Goal: Task Accomplishment & Management: Complete application form

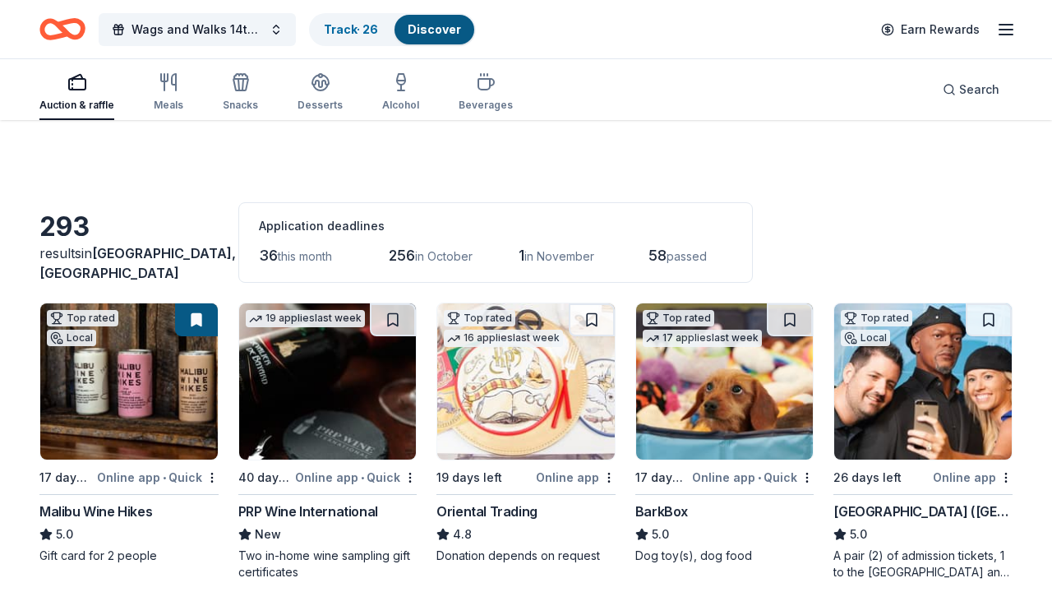
scroll to position [7069, 0]
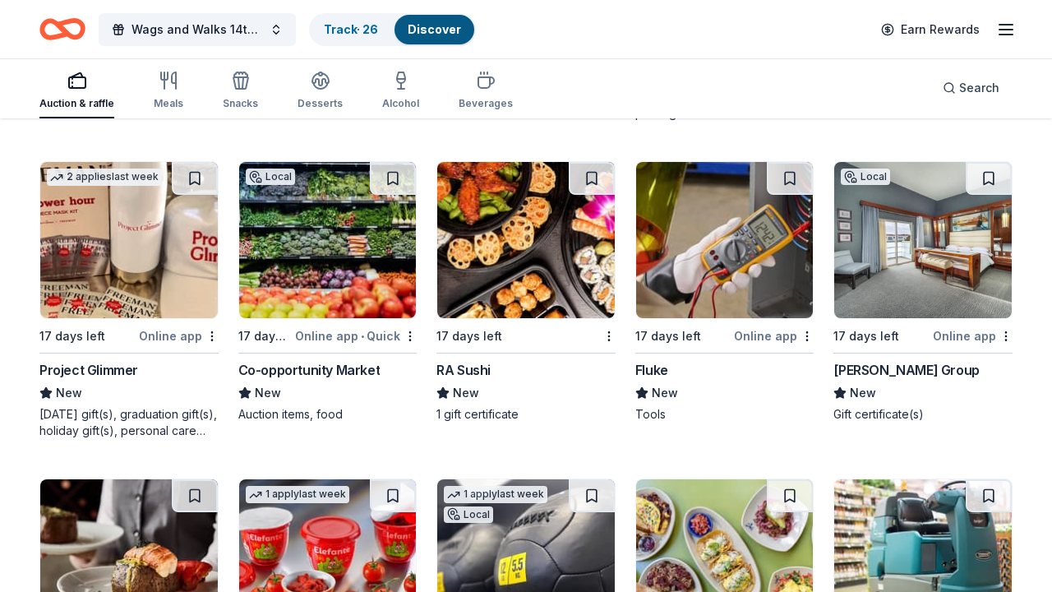
click at [923, 297] on img at bounding box center [922, 240] width 177 height 156
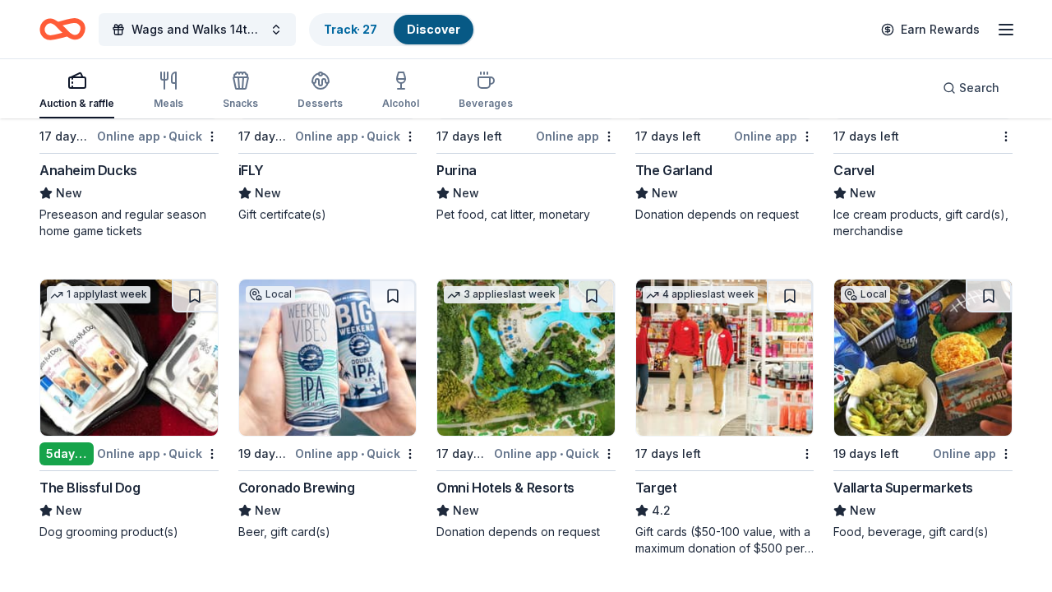
scroll to position [8839, 0]
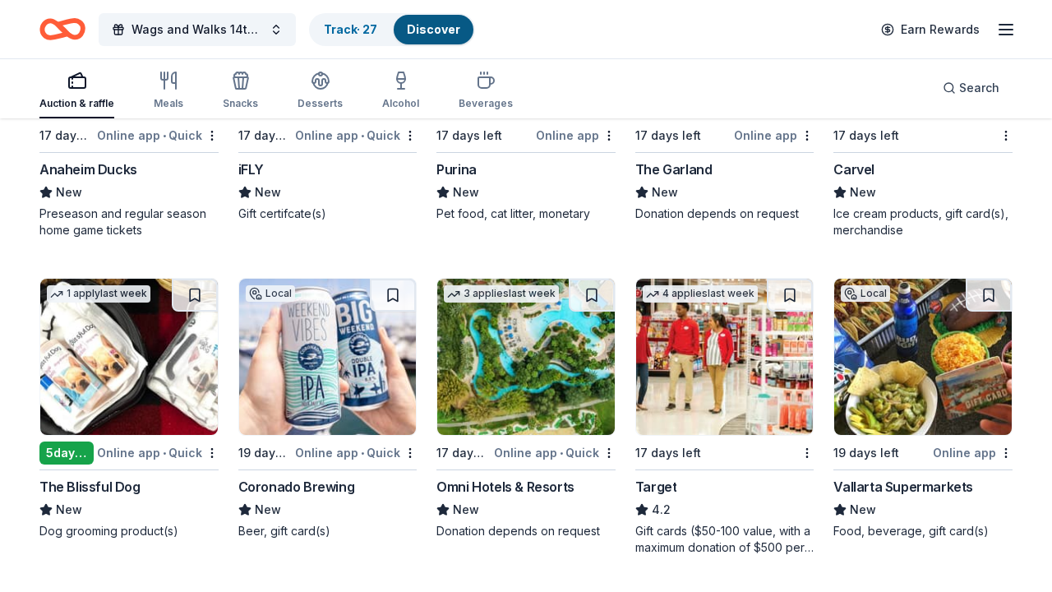
click at [280, 384] on img at bounding box center [327, 357] width 177 height 156
click at [513, 396] on img at bounding box center [525, 357] width 177 height 156
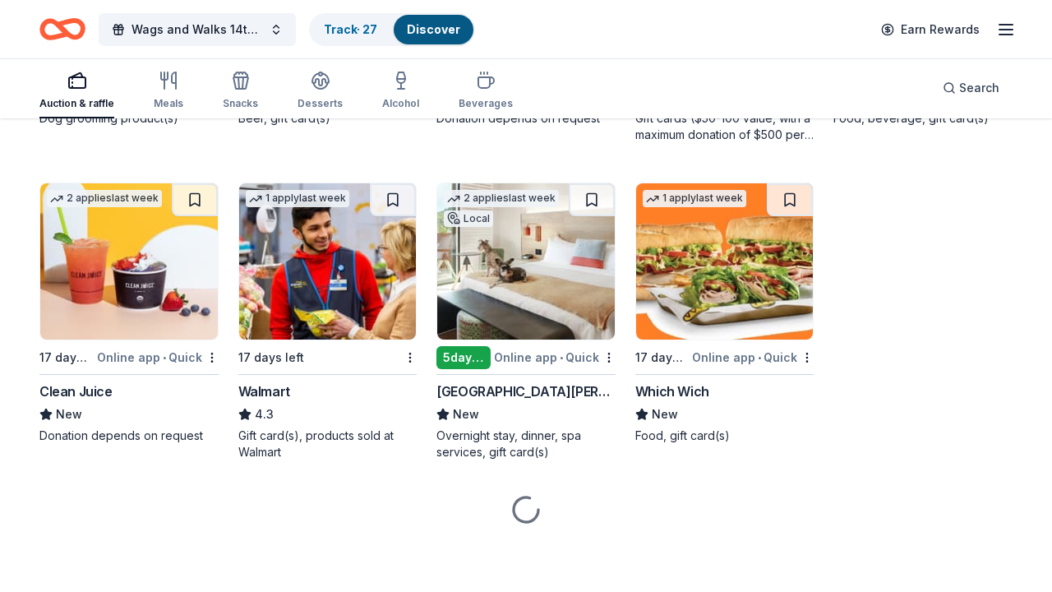
scroll to position [9251, 0]
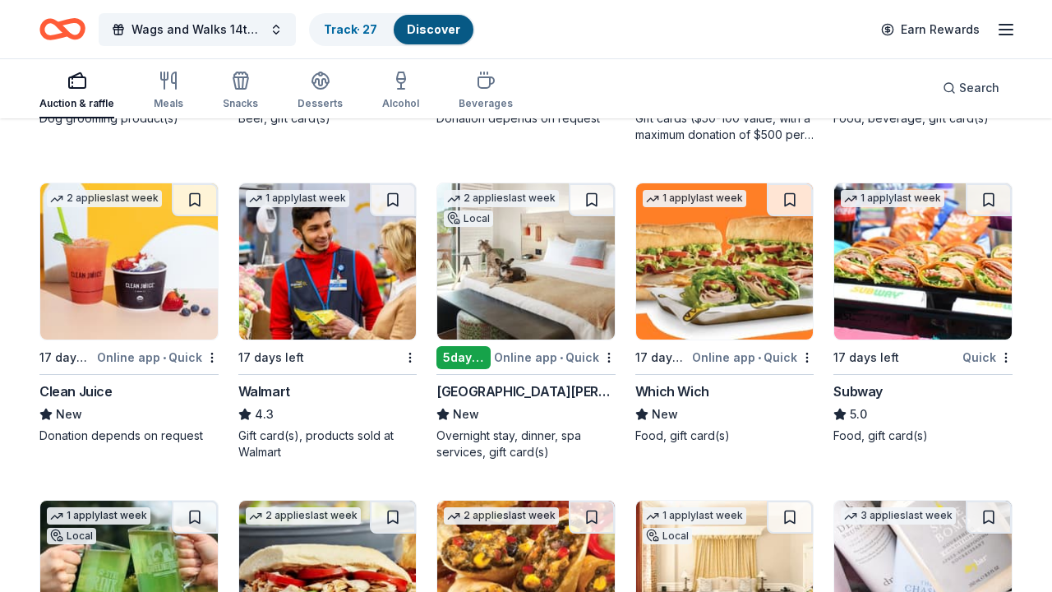
click at [523, 260] on img at bounding box center [525, 261] width 177 height 156
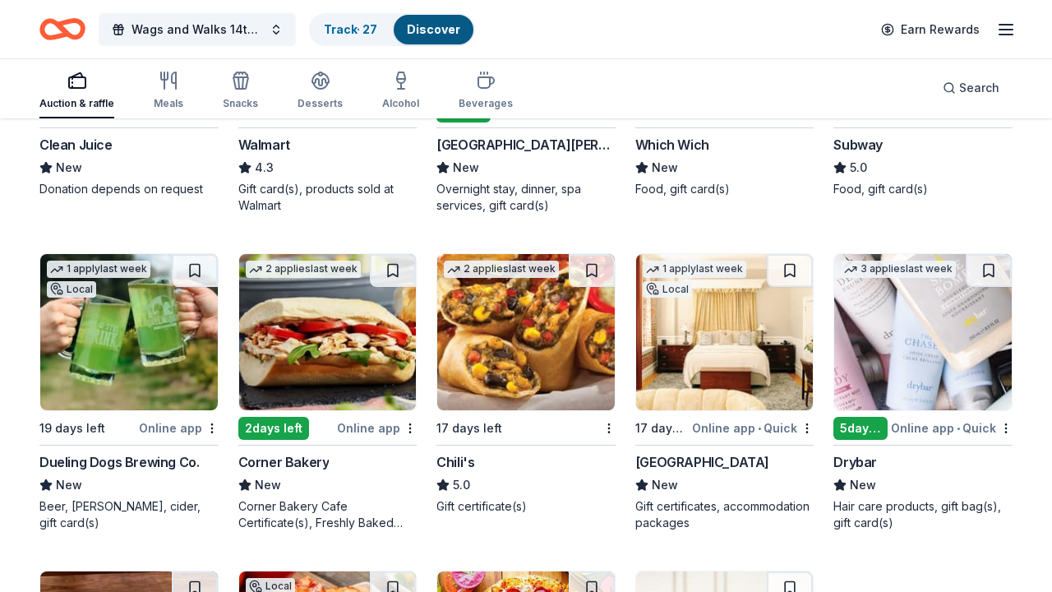
scroll to position [9515, 0]
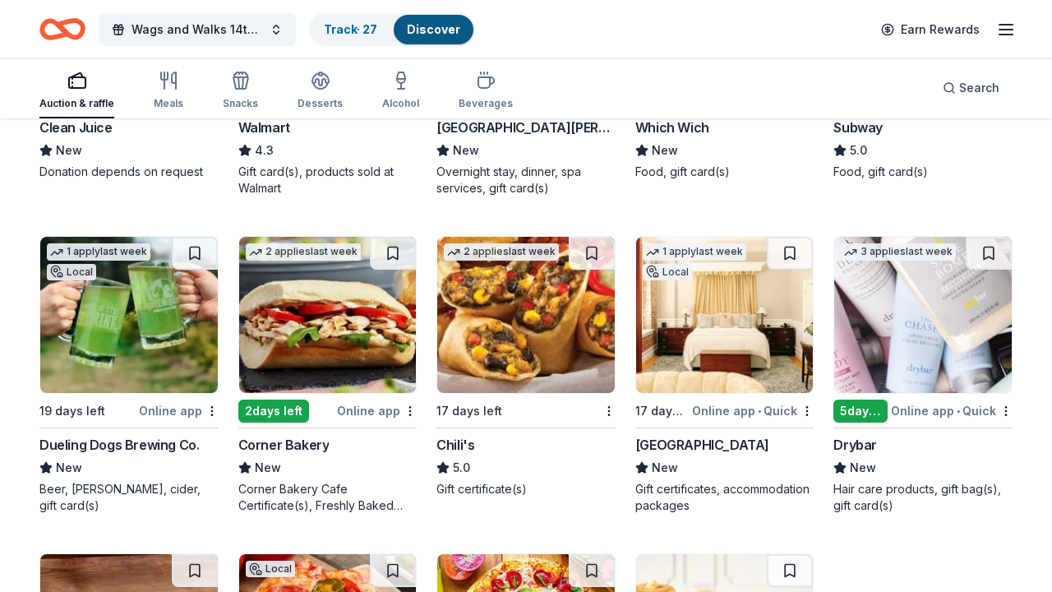
click at [142, 313] on img at bounding box center [128, 315] width 177 height 156
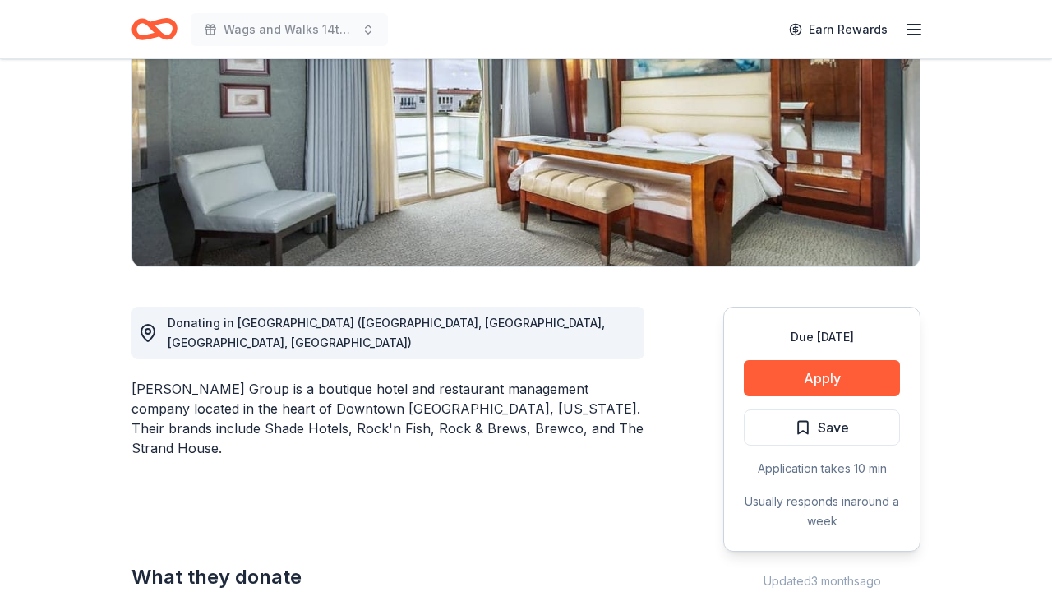
scroll to position [305, 0]
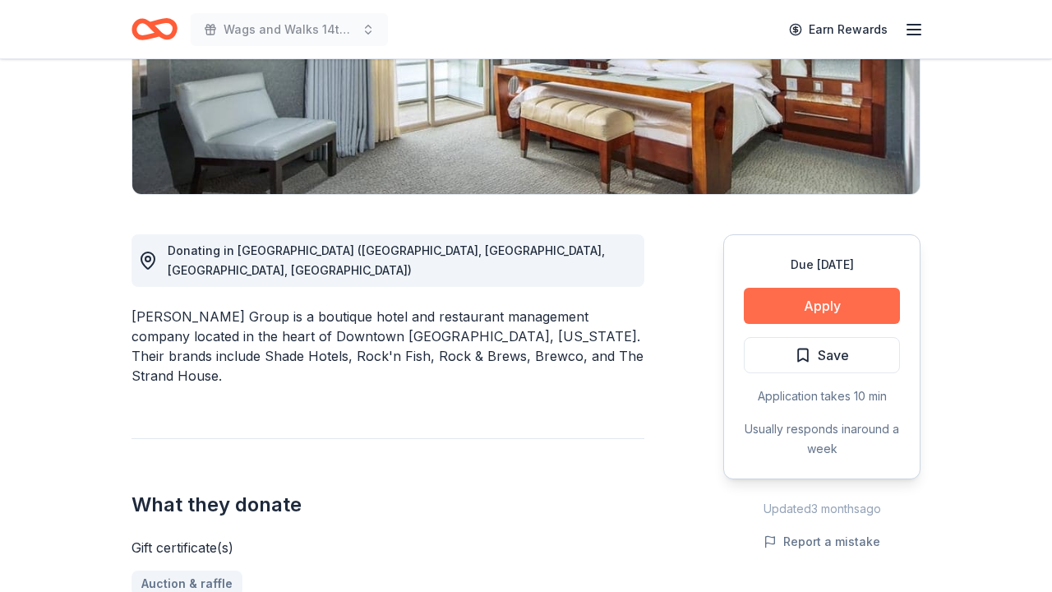
click at [794, 305] on button "Apply" at bounding box center [822, 306] width 156 height 36
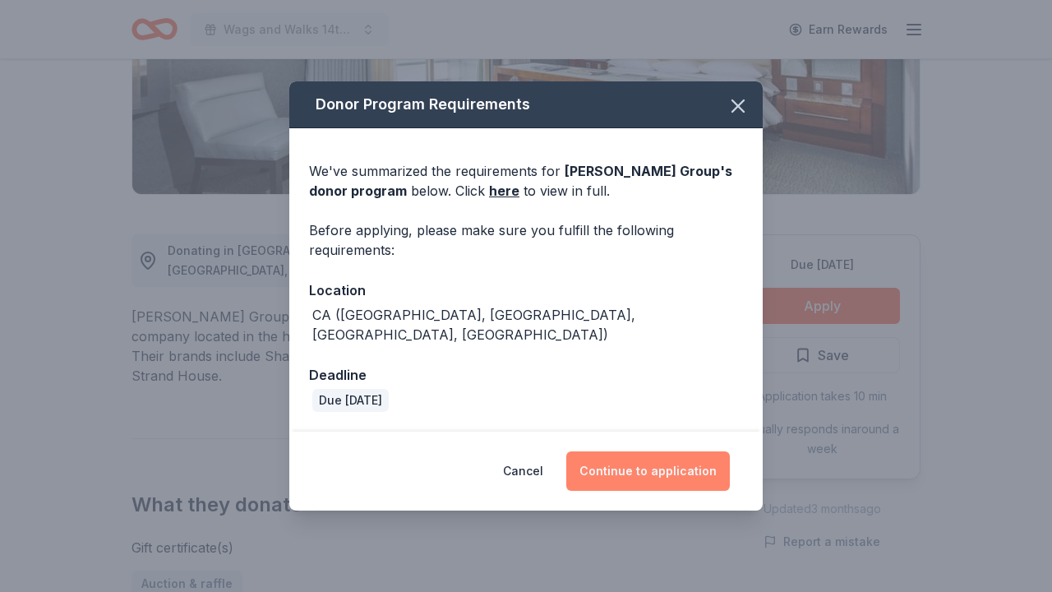
click at [665, 451] on button "Continue to application" at bounding box center [647, 470] width 163 height 39
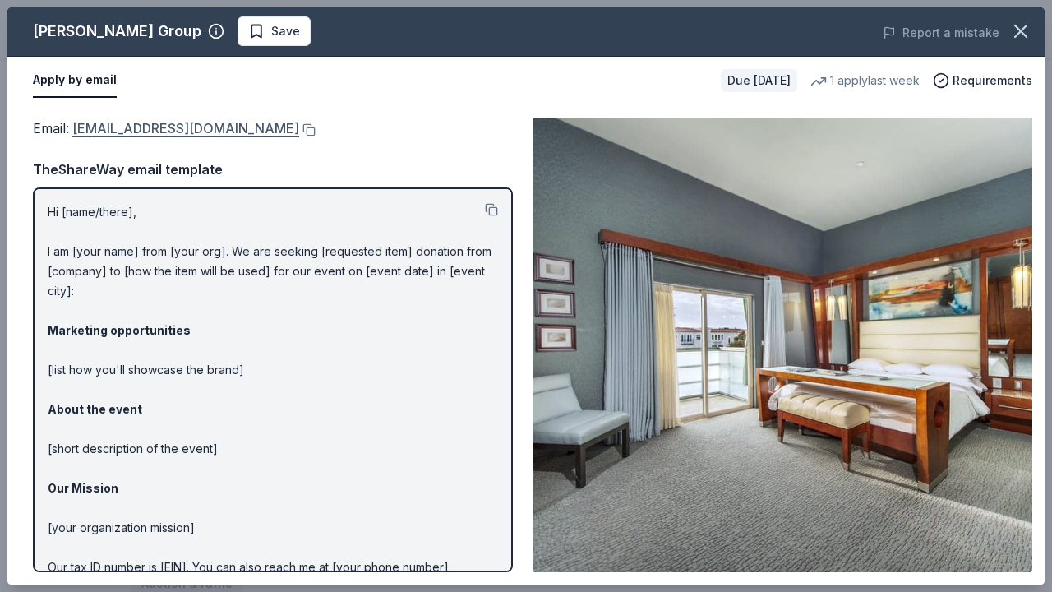
drag, startPoint x: 71, startPoint y: 129, endPoint x: 243, endPoint y: 127, distance: 172.5
click at [243, 127] on span "Email : donations@zislisgroup.com" at bounding box center [166, 128] width 266 height 16
click at [299, 127] on button at bounding box center [307, 129] width 16 height 13
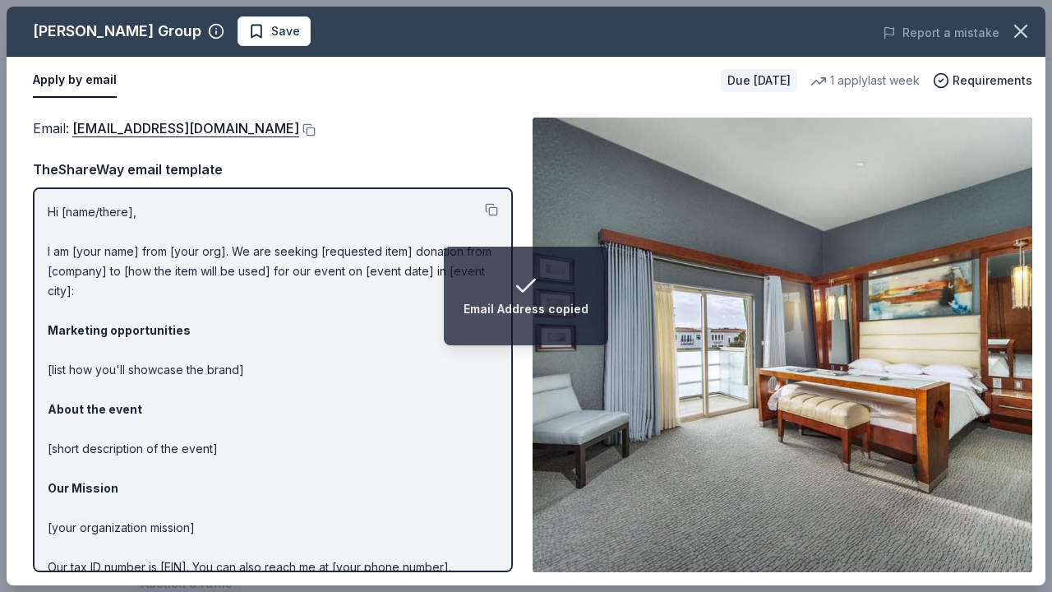
click at [433, 151] on div "Email : donations@zislisgroup.com TheShareWay email template Hi [name/there], I…" at bounding box center [273, 344] width 480 height 454
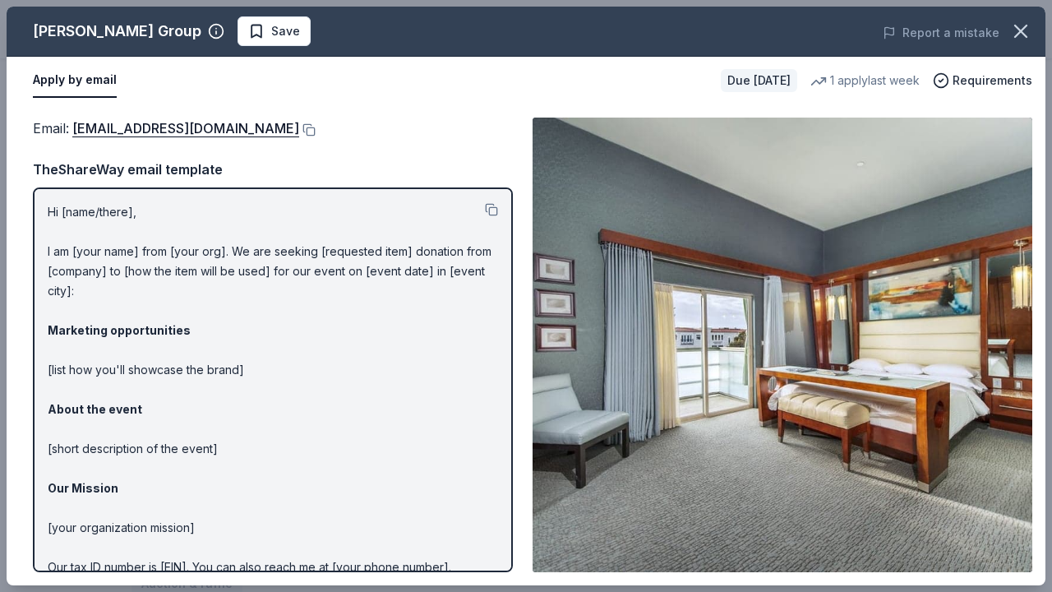
scroll to position [0, 0]
click at [200, 16] on div "Zislis Group Save Report a mistake" at bounding box center [526, 32] width 1039 height 50
click at [271, 28] on span "Save" at bounding box center [285, 31] width 29 height 20
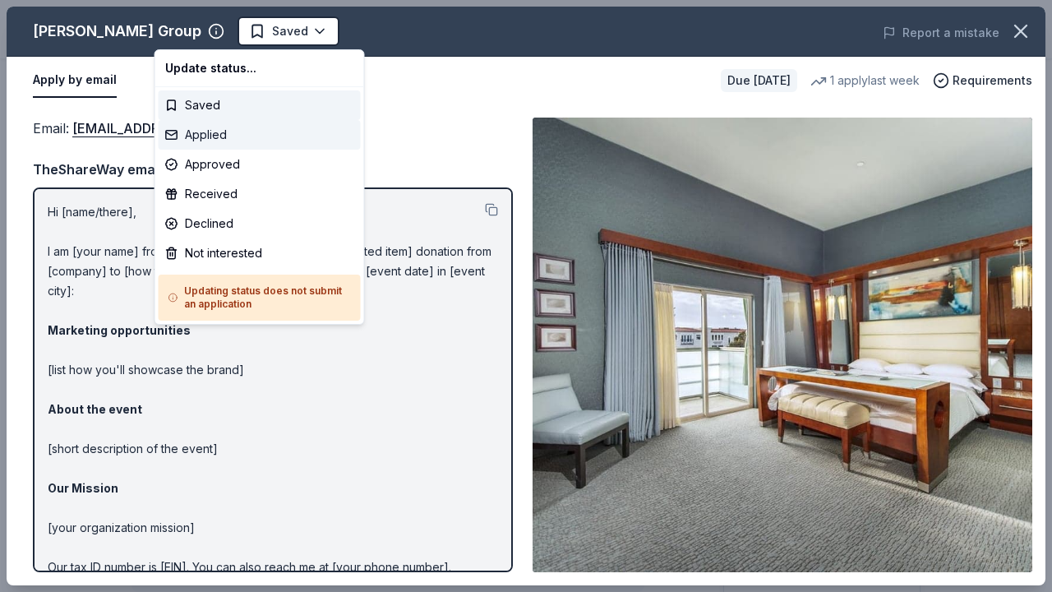
click at [229, 138] on div "Applied" at bounding box center [260, 135] width 202 height 30
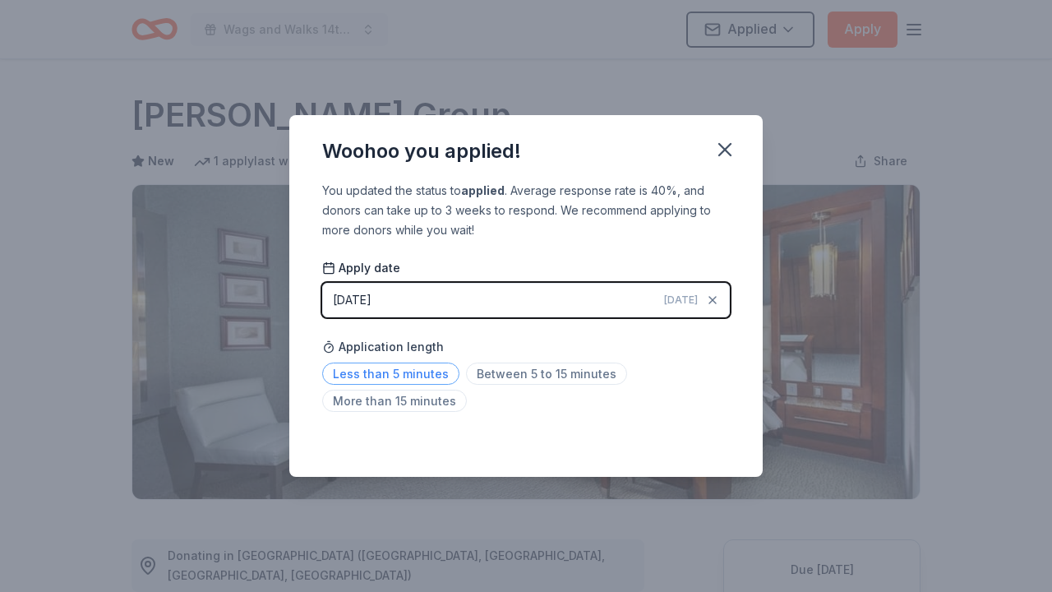
click at [402, 373] on span "Less than 5 minutes" at bounding box center [390, 373] width 137 height 22
click at [730, 156] on icon "button" at bounding box center [724, 149] width 23 height 23
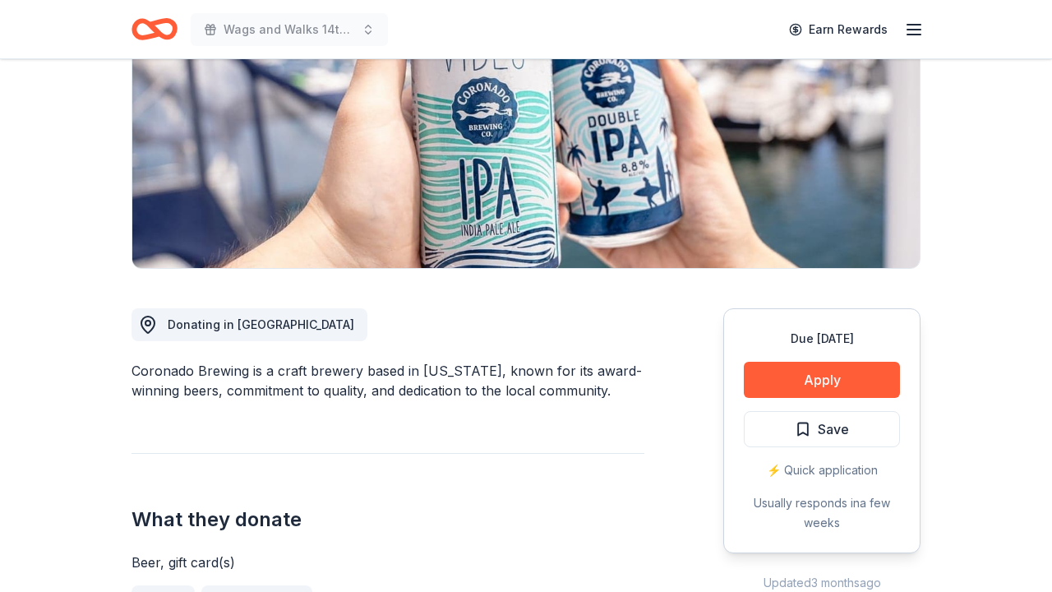
scroll to position [240, 0]
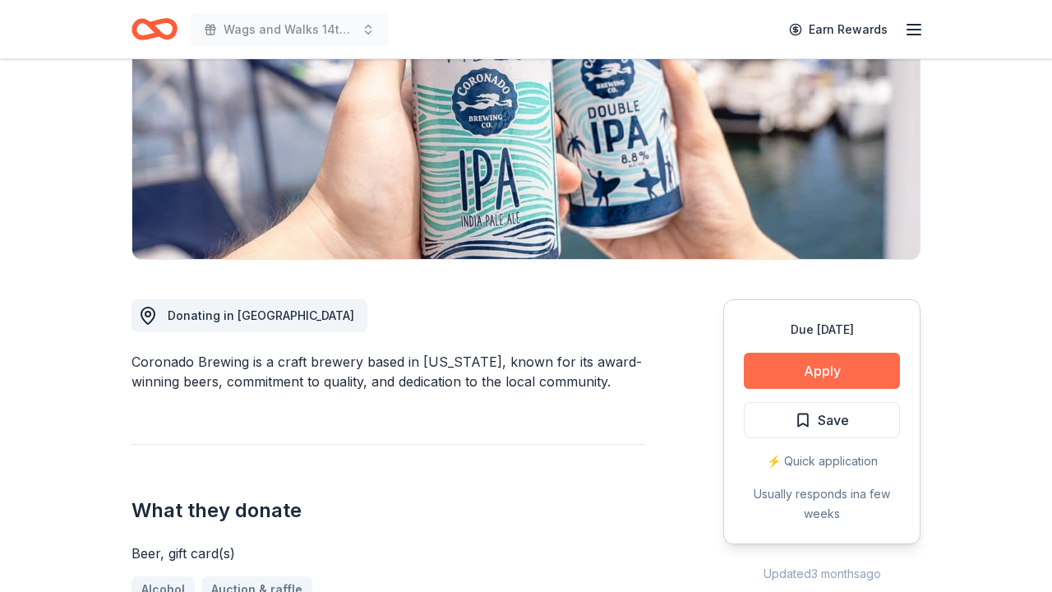
click at [845, 375] on button "Apply" at bounding box center [822, 370] width 156 height 36
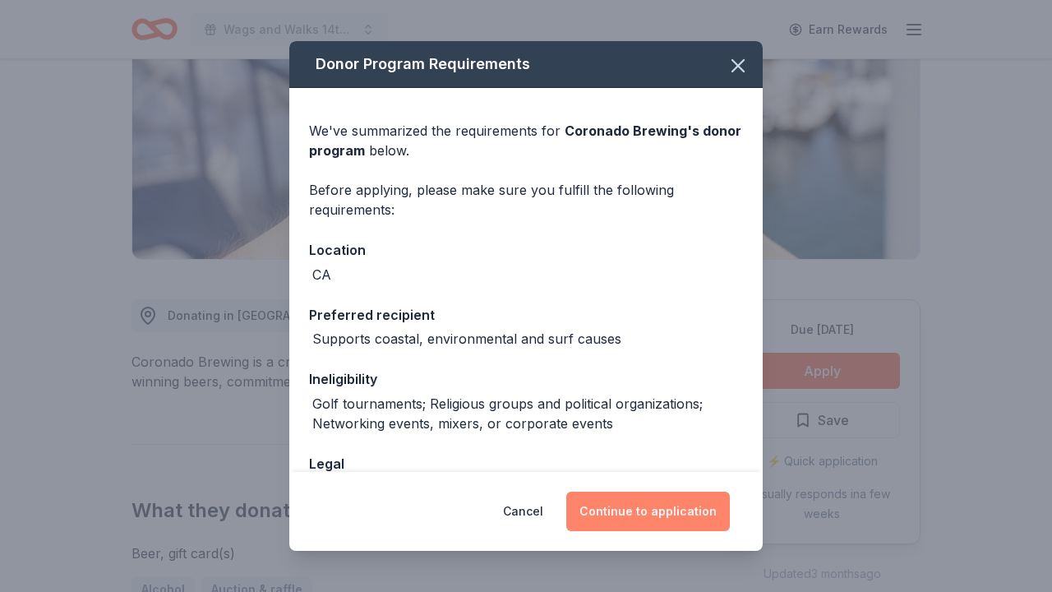
click at [619, 497] on button "Continue to application" at bounding box center [647, 510] width 163 height 39
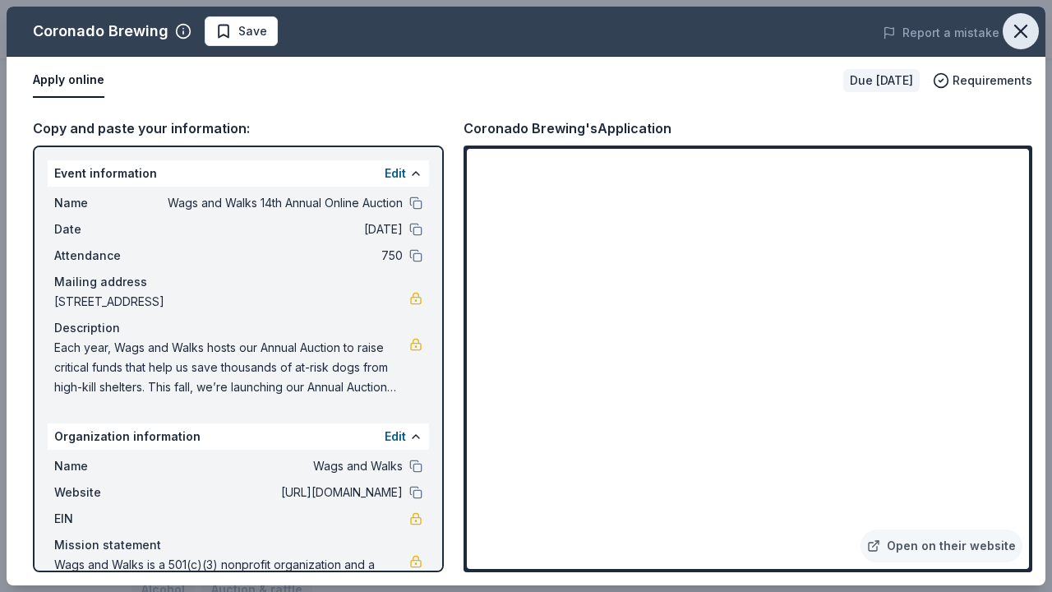
click at [1017, 46] on button "button" at bounding box center [1020, 31] width 36 height 36
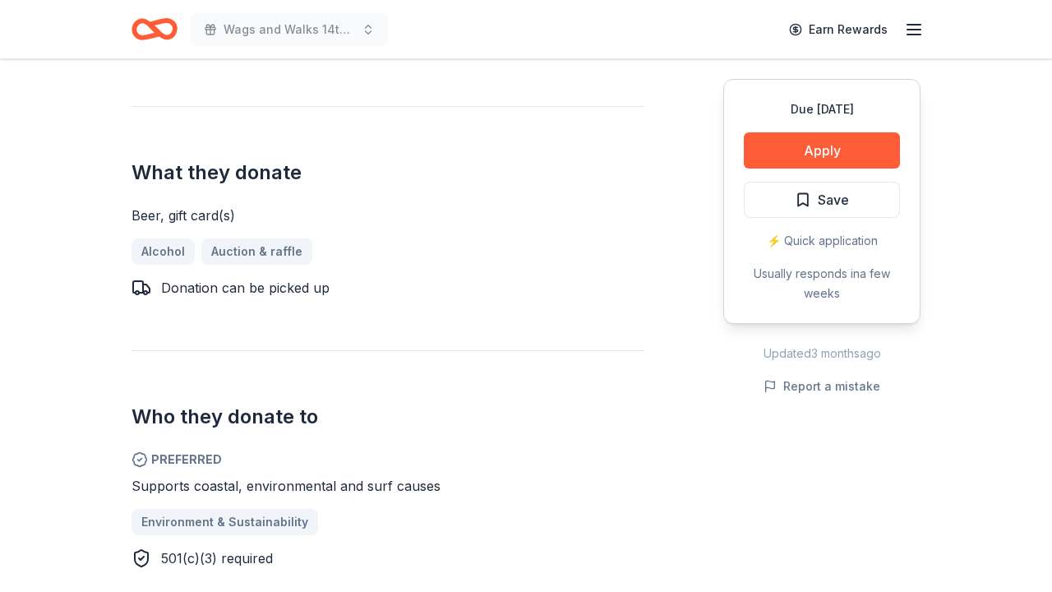
scroll to position [591, 0]
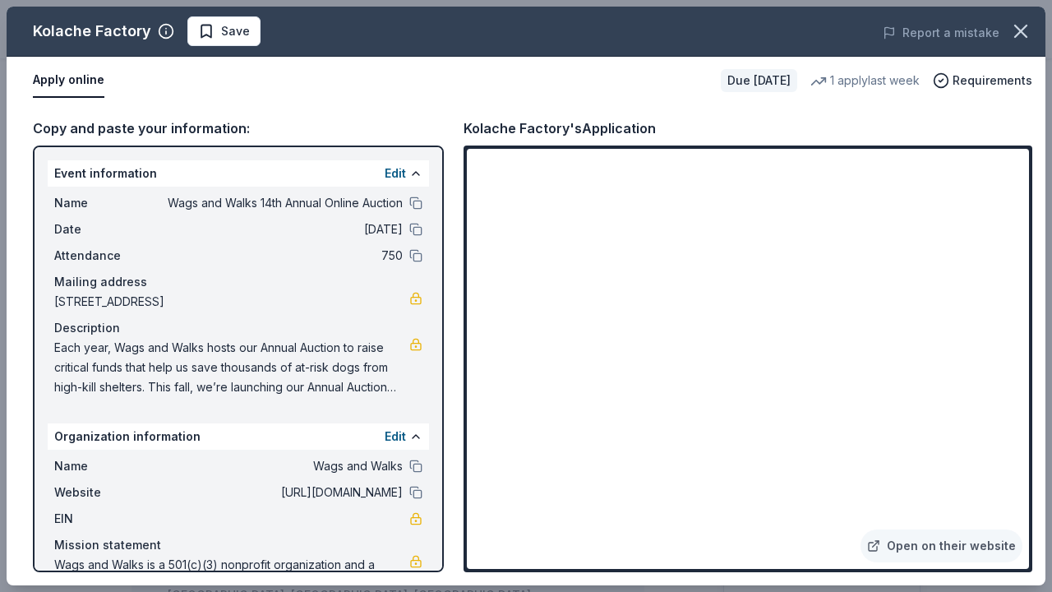
scroll to position [347, 0]
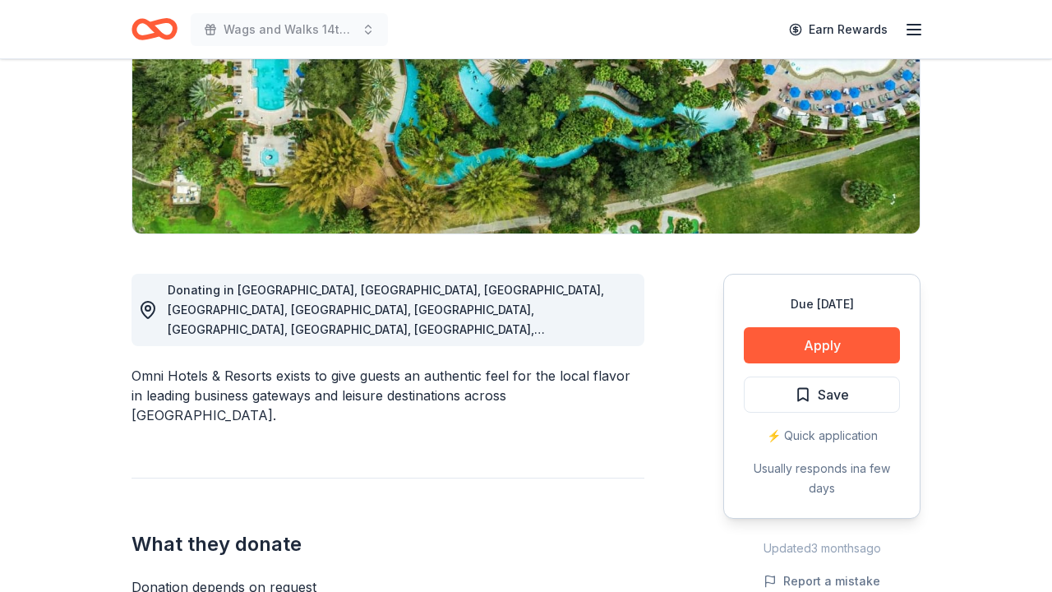
scroll to position [266, 0]
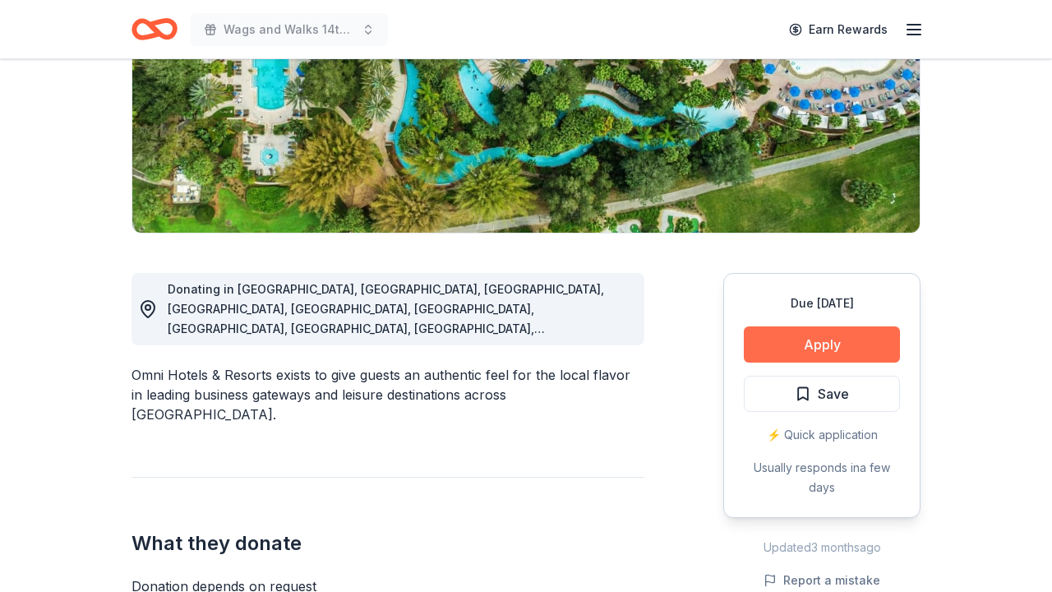
click at [764, 348] on button "Apply" at bounding box center [822, 344] width 156 height 36
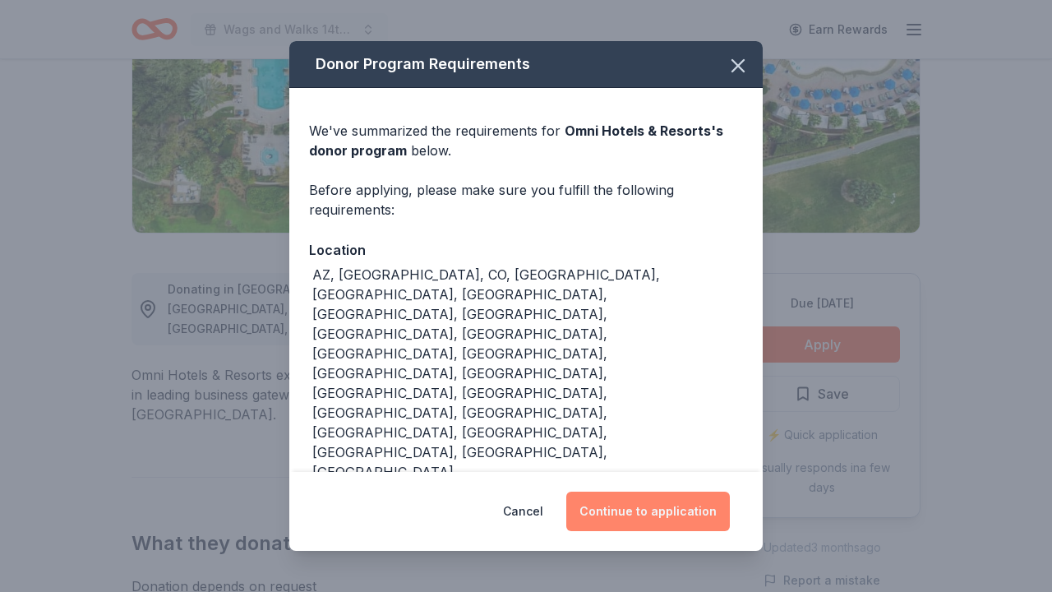
click at [663, 504] on button "Continue to application" at bounding box center [647, 510] width 163 height 39
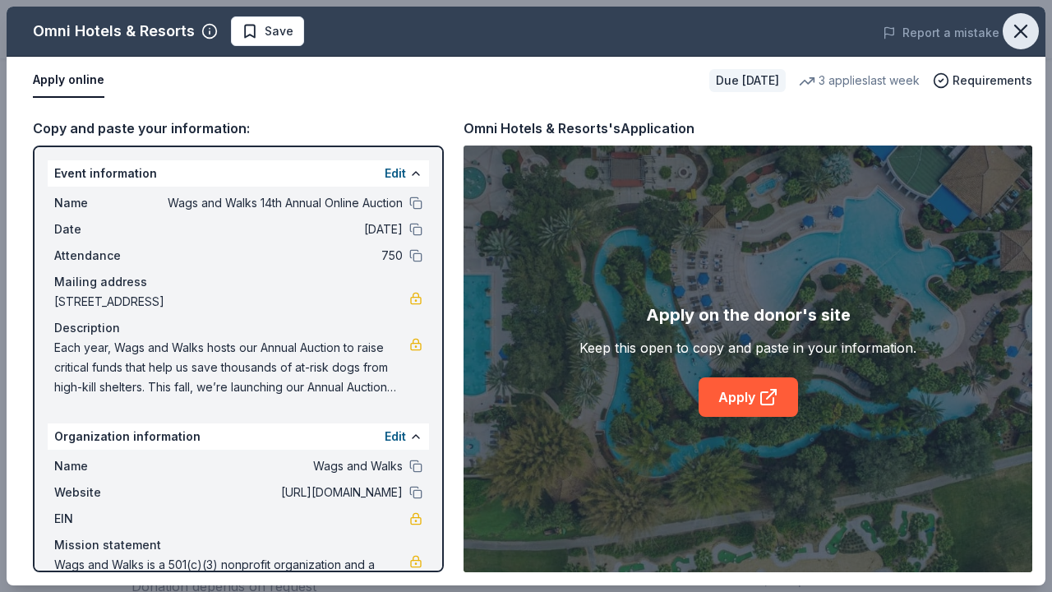
click at [1014, 39] on icon "button" at bounding box center [1020, 31] width 23 height 23
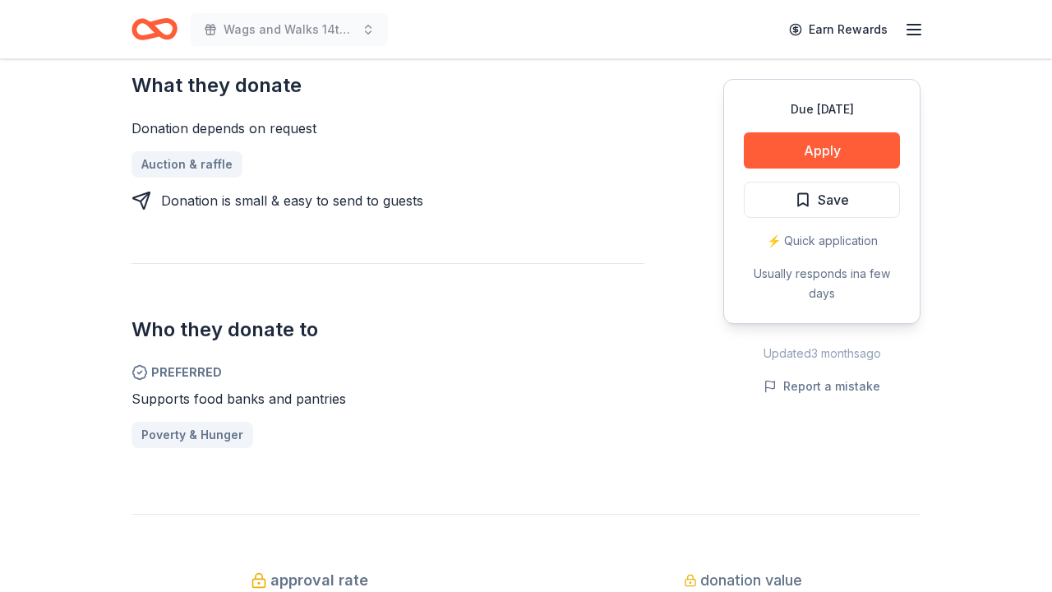
scroll to position [730, 0]
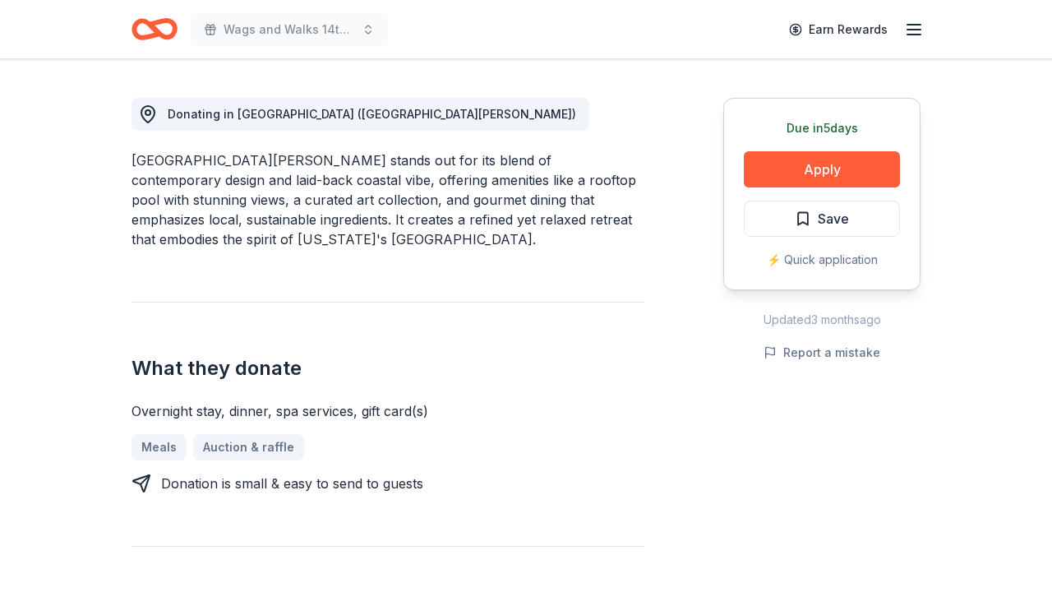
scroll to position [441, 0]
click at [771, 166] on button "Apply" at bounding box center [822, 169] width 156 height 36
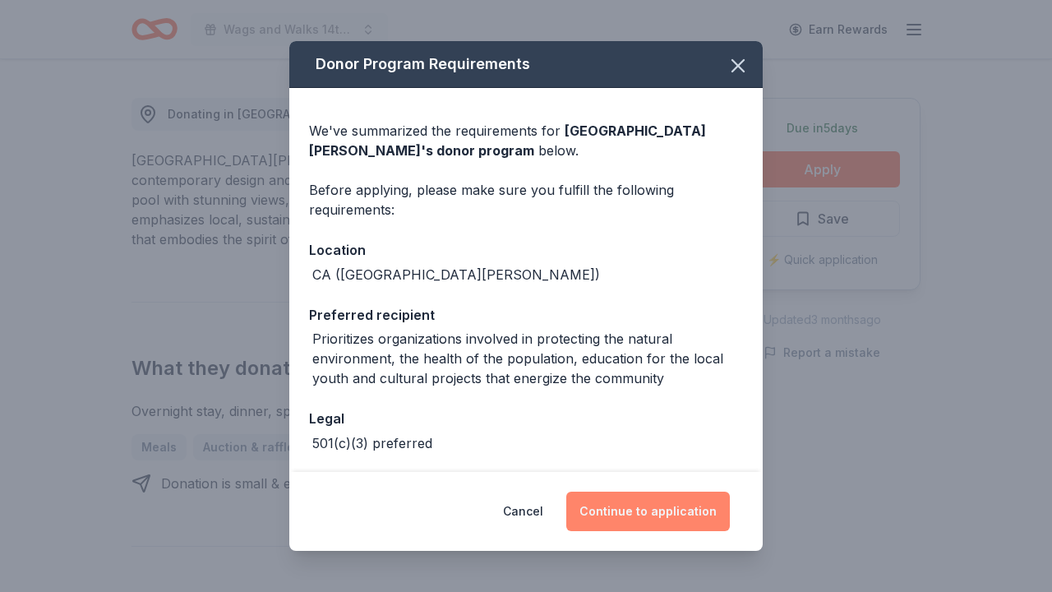
click at [665, 507] on button "Continue to application" at bounding box center [647, 510] width 163 height 39
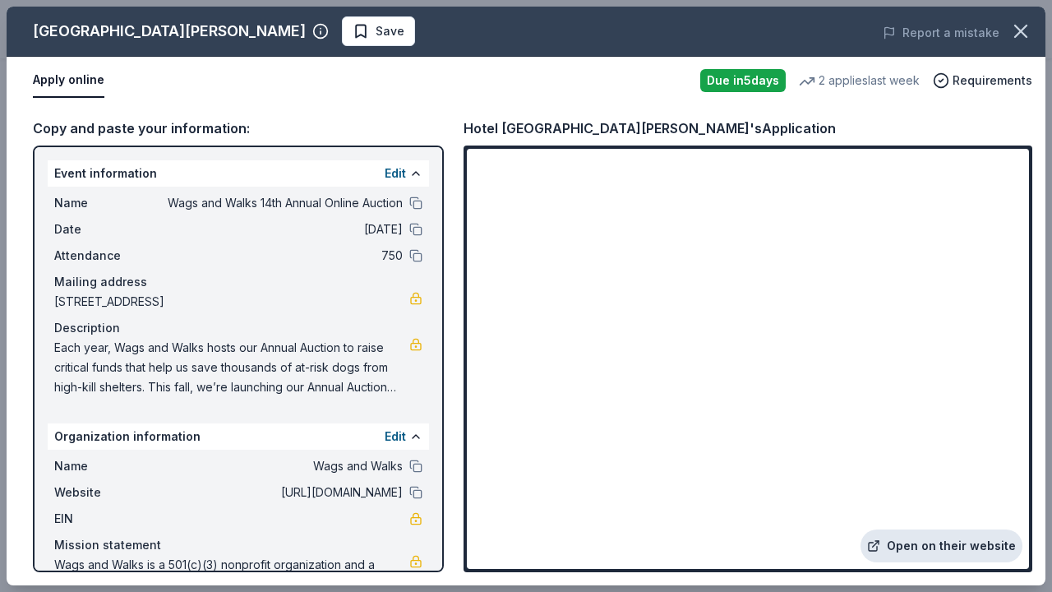
click at [896, 546] on link "Open on their website" at bounding box center [941, 545] width 162 height 33
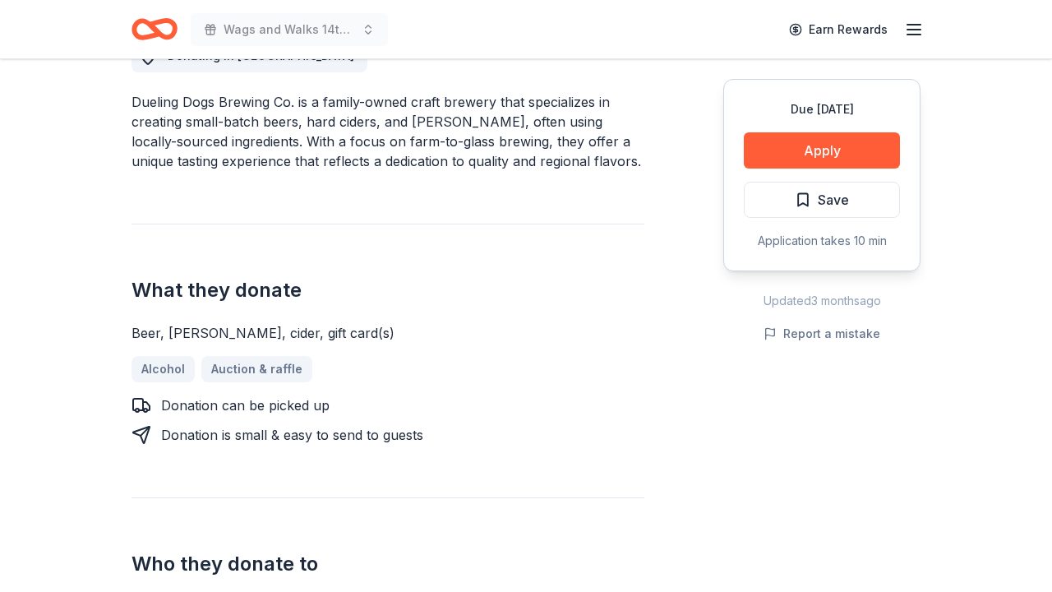
scroll to position [500, 0]
click at [805, 148] on button "Apply" at bounding box center [822, 150] width 156 height 36
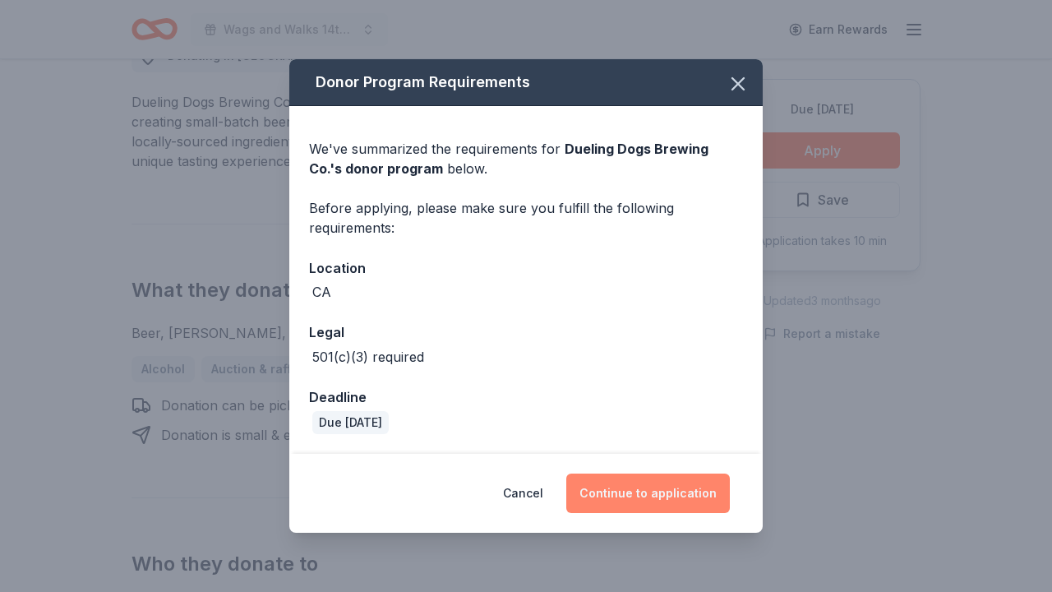
click at [656, 505] on button "Continue to application" at bounding box center [647, 492] width 163 height 39
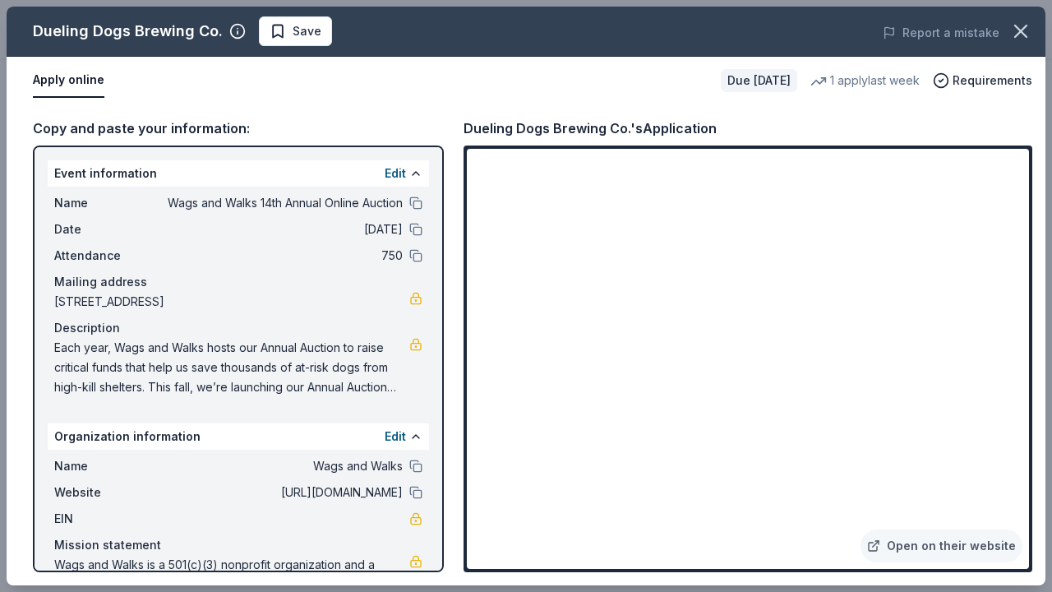
click at [493, 120] on div "Dueling Dogs Brewing Co.'s Application" at bounding box center [589, 127] width 253 height 21
drag, startPoint x: 465, startPoint y: 127, endPoint x: 610, endPoint y: 132, distance: 144.7
click at [610, 132] on div "Dueling Dogs Brewing Co.'s Application" at bounding box center [589, 127] width 253 height 21
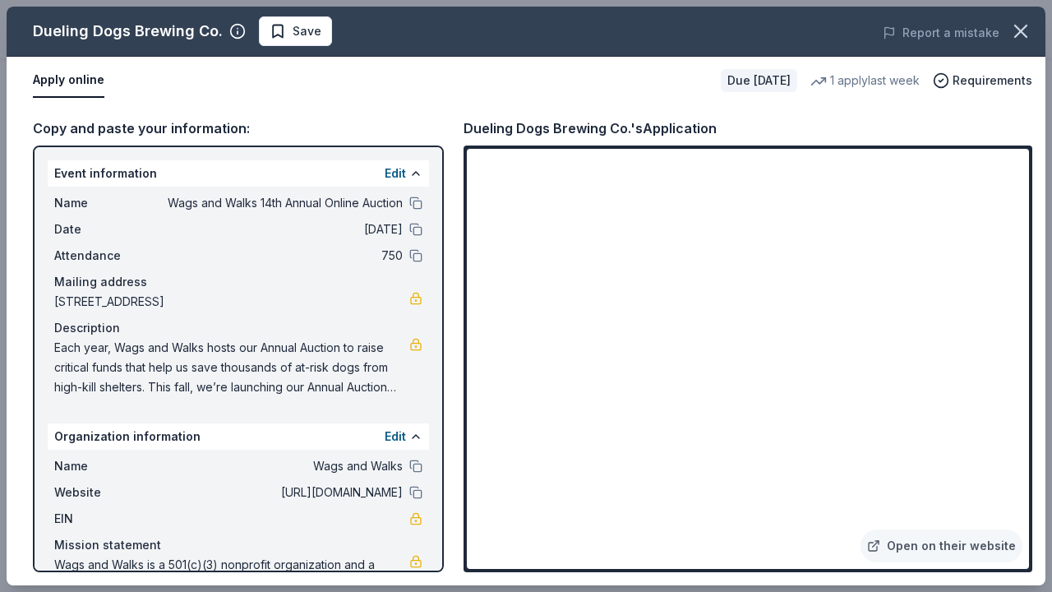
click at [329, 35] on div "Dueling Dogs Brewing Co. Save" at bounding box center [318, 31] width 623 height 30
click at [315, 35] on span "Save" at bounding box center [306, 31] width 29 height 20
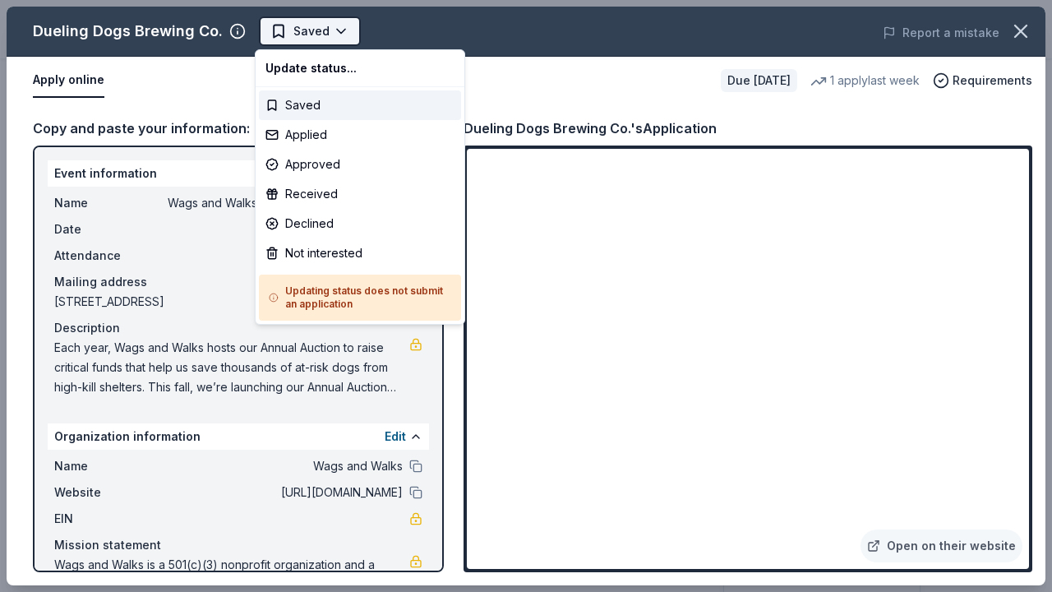
scroll to position [0, 0]
click at [316, 132] on div "Applied" at bounding box center [360, 135] width 202 height 30
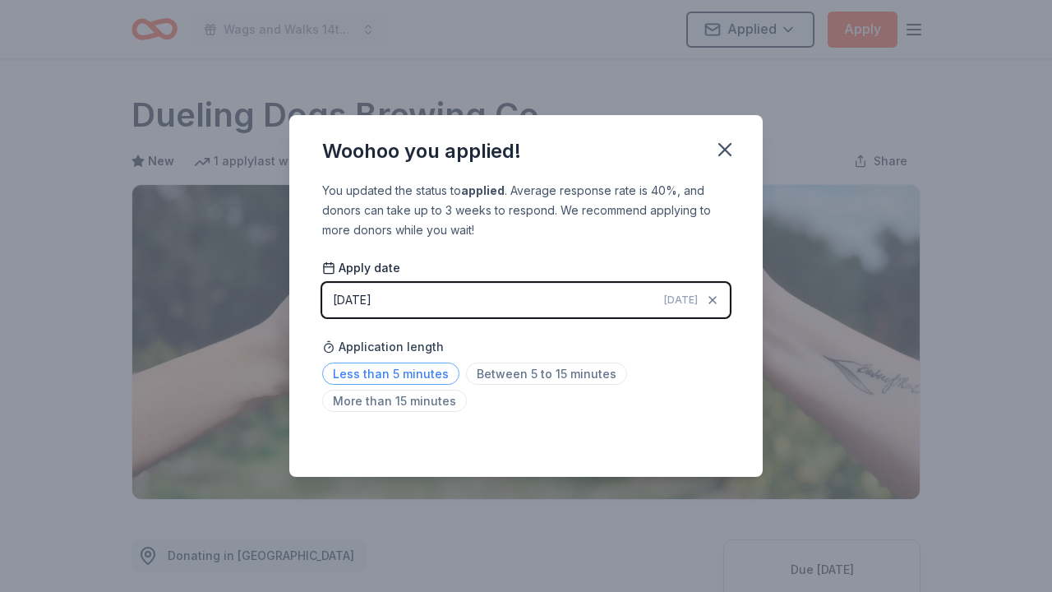
click at [431, 374] on span "Less than 5 minutes" at bounding box center [390, 373] width 137 height 22
click at [511, 368] on span "Between 5 to 15 minutes" at bounding box center [546, 373] width 161 height 22
click at [721, 137] on button "button" at bounding box center [725, 149] width 36 height 36
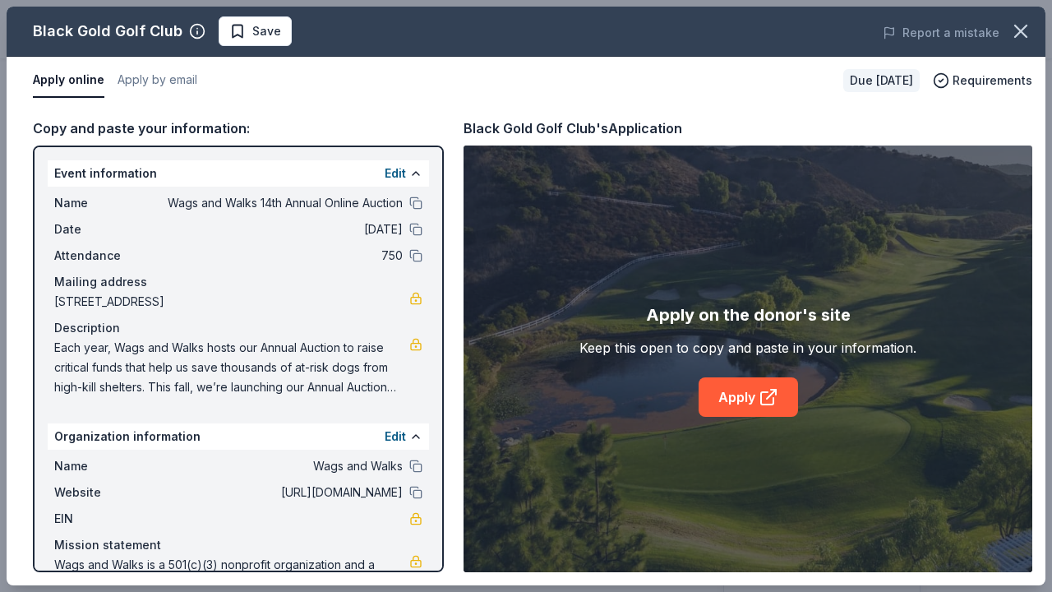
scroll to position [495, 0]
click at [724, 368] on div "Apply on the donor's site Keep this open to copy and paste in your information.…" at bounding box center [747, 359] width 337 height 115
click at [728, 392] on link "Apply" at bounding box center [747, 396] width 99 height 39
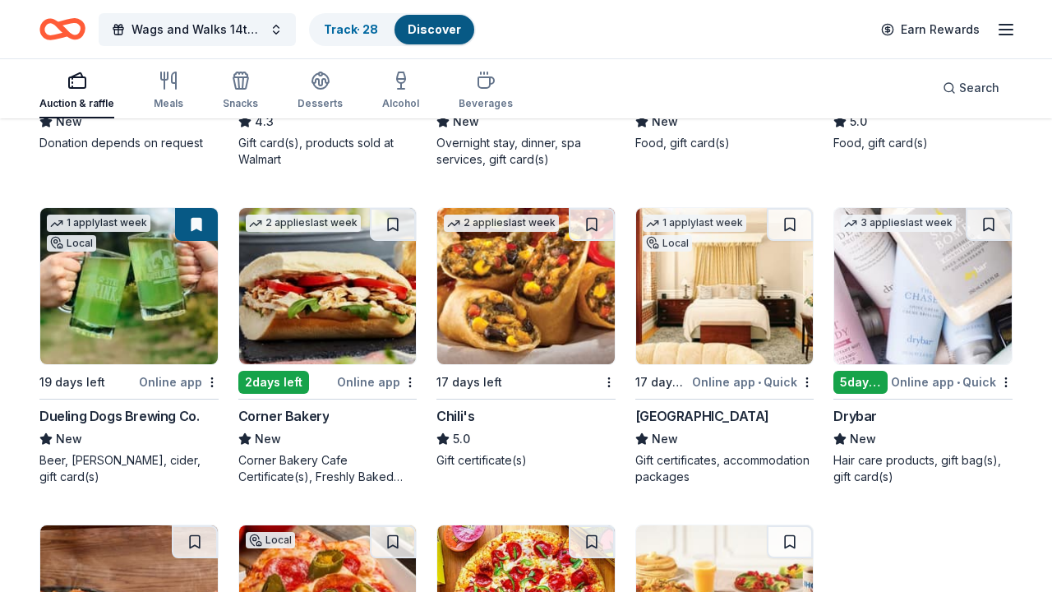
scroll to position [9548, 0]
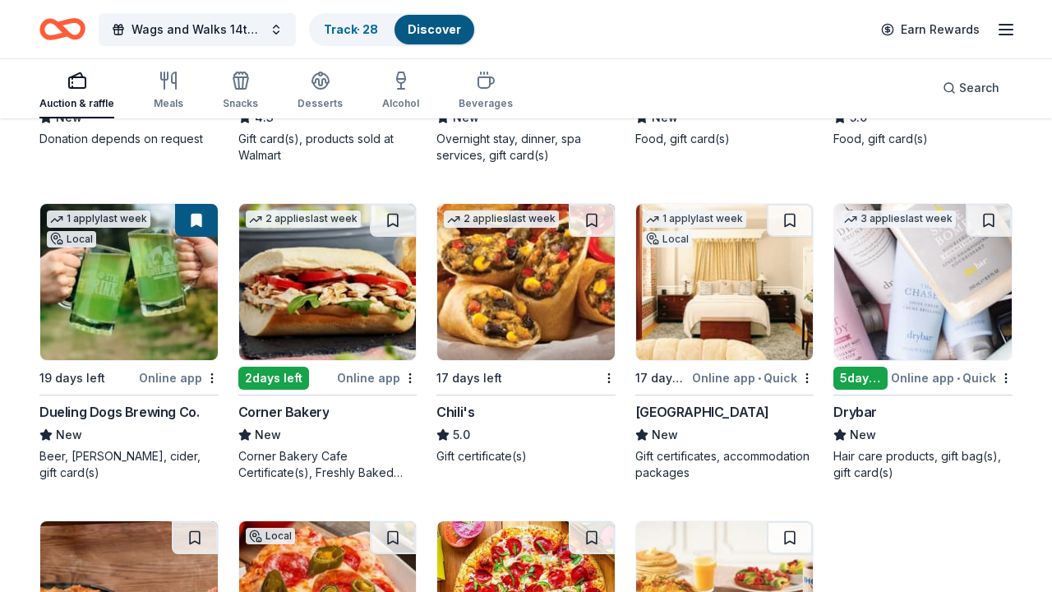
click at [763, 325] on img at bounding box center [724, 282] width 177 height 156
click at [966, 347] on img at bounding box center [922, 282] width 177 height 156
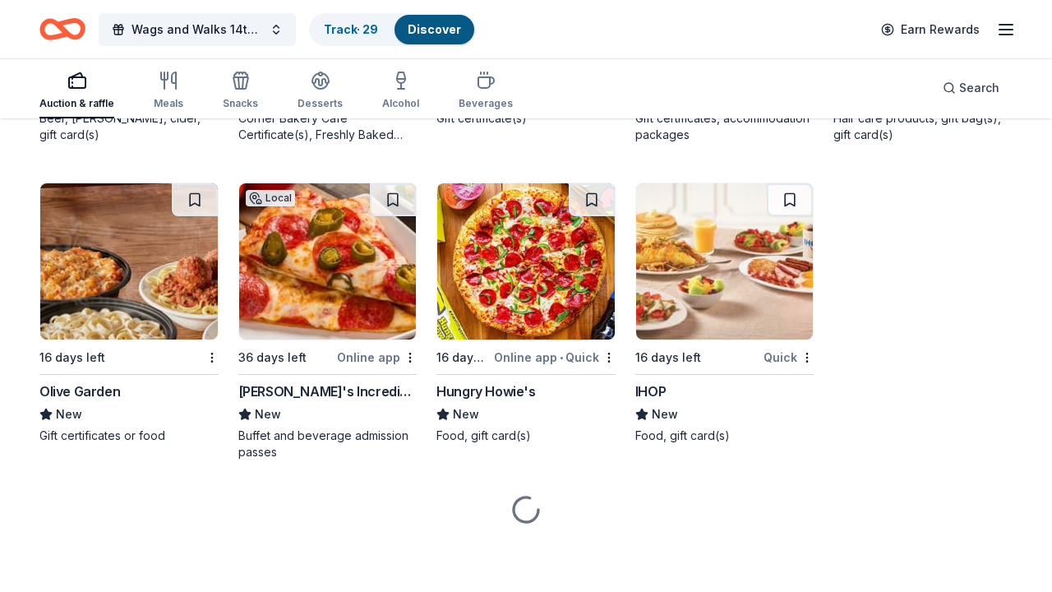
scroll to position [9886, 0]
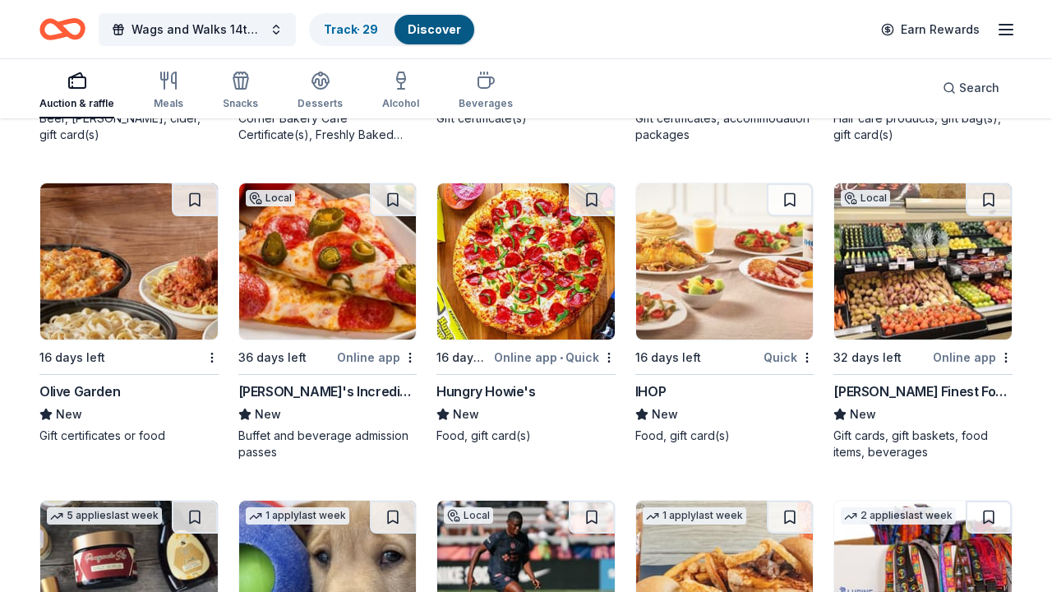
click at [85, 294] on img at bounding box center [128, 261] width 177 height 156
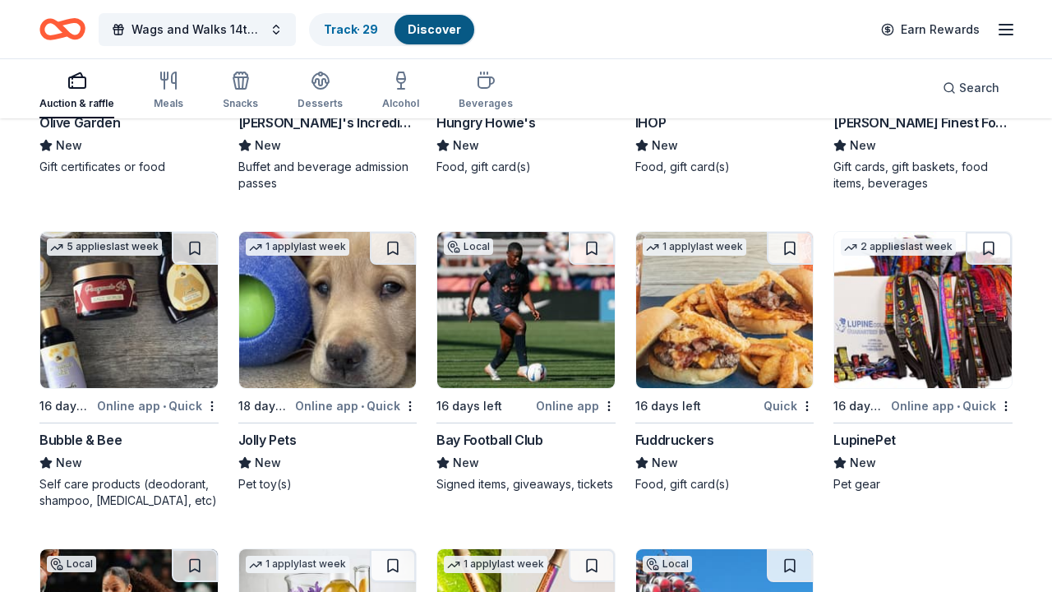
scroll to position [10245, 0]
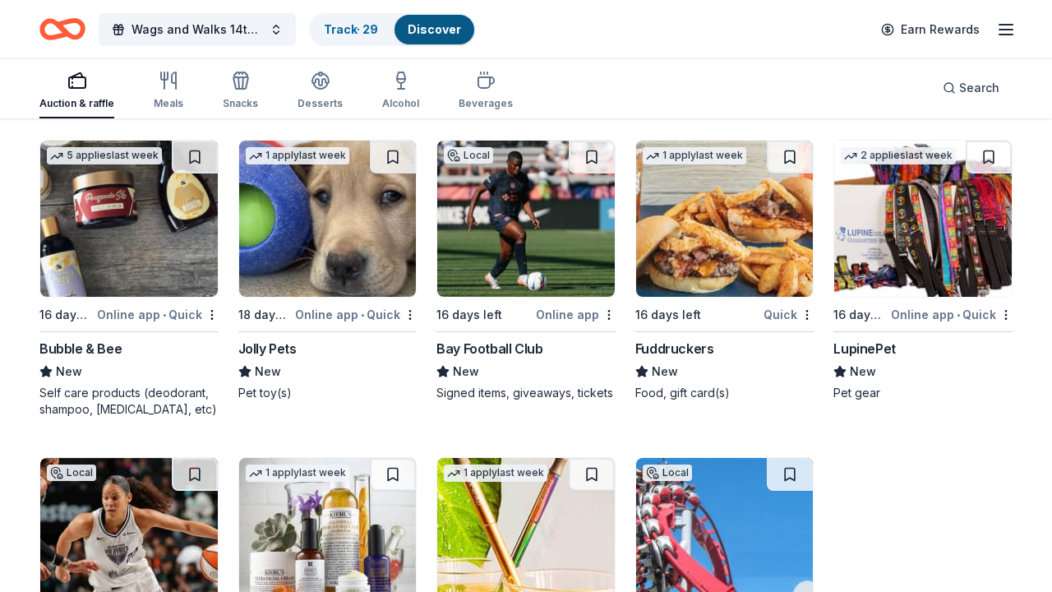
click at [157, 254] on img at bounding box center [128, 218] width 177 height 156
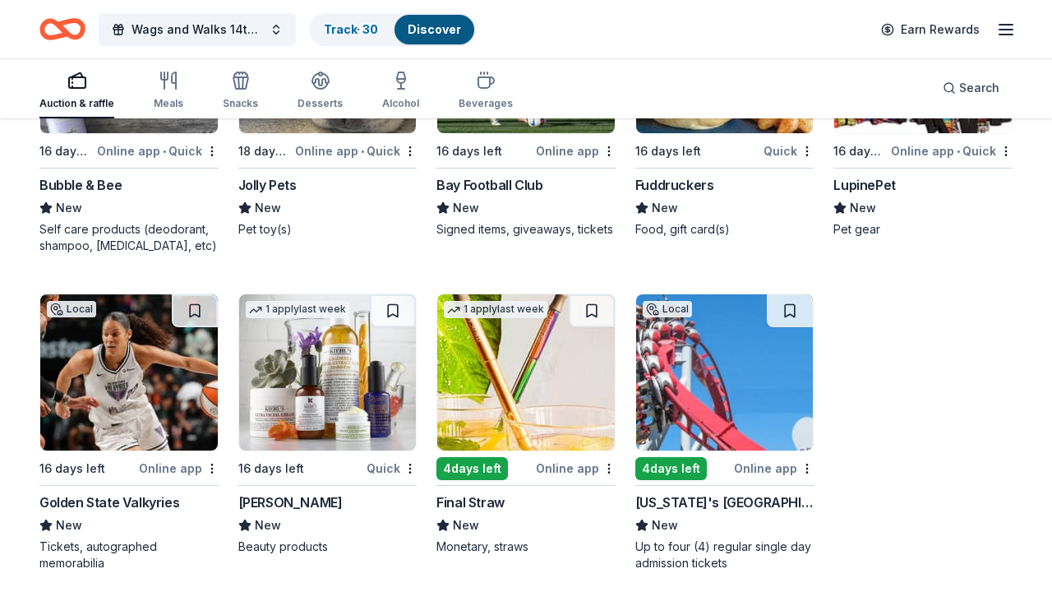
scroll to position [10413, 0]
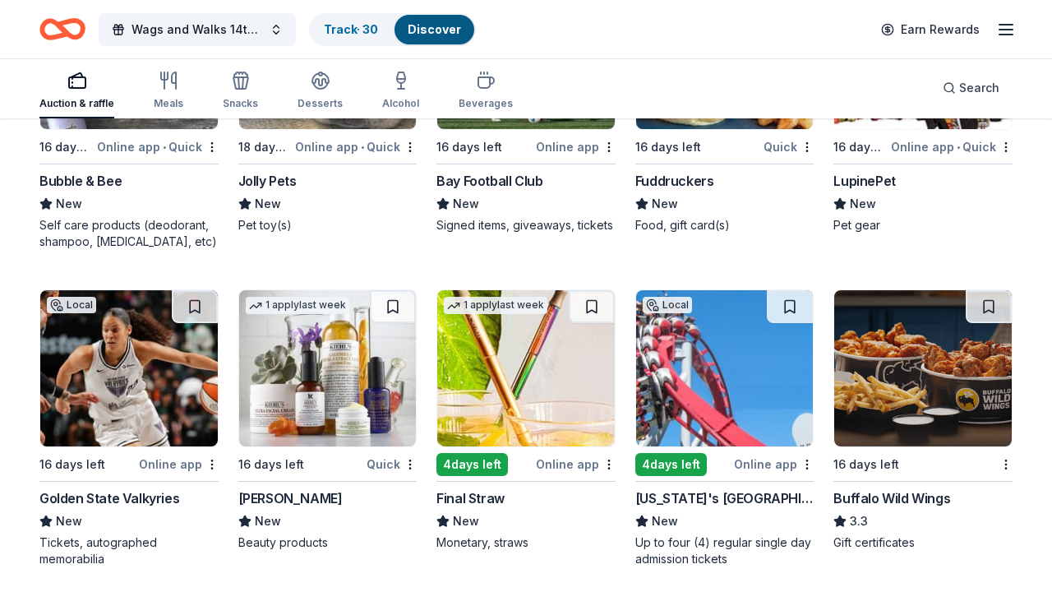
click at [552, 390] on img at bounding box center [525, 368] width 177 height 156
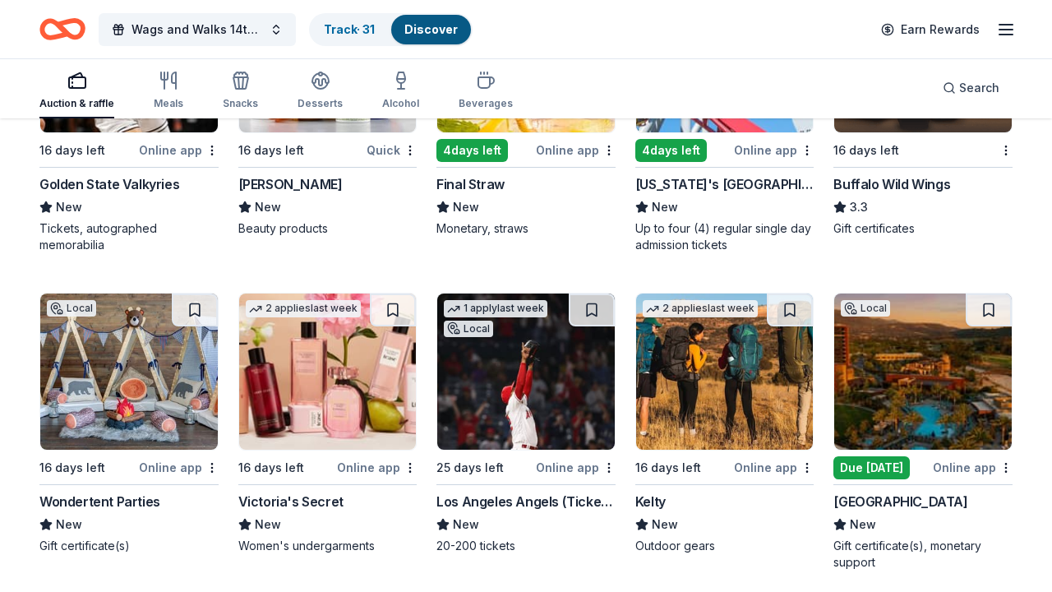
scroll to position [10734, 0]
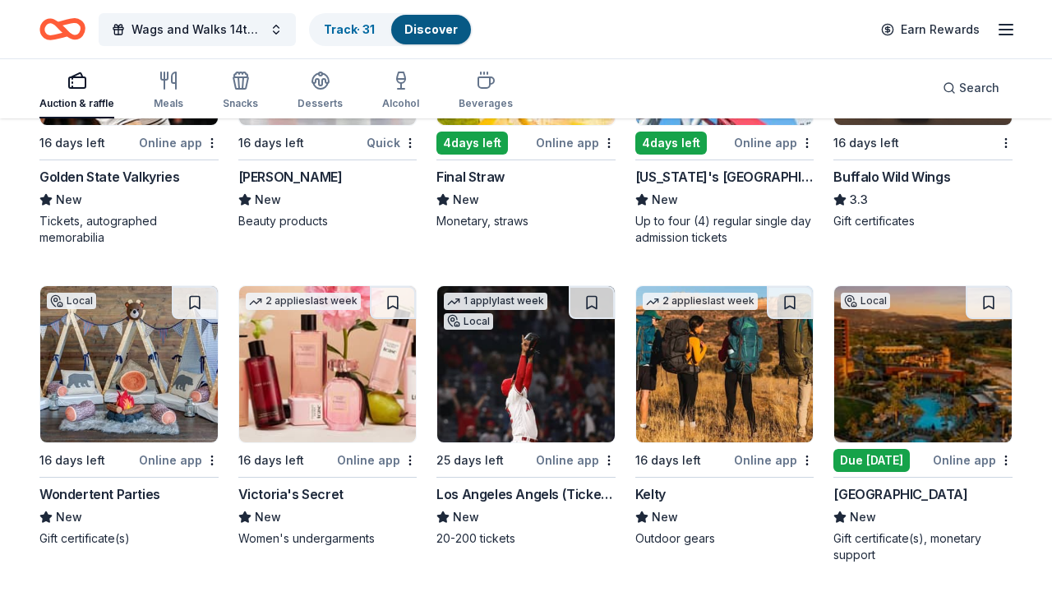
click at [148, 402] on img at bounding box center [128, 364] width 177 height 156
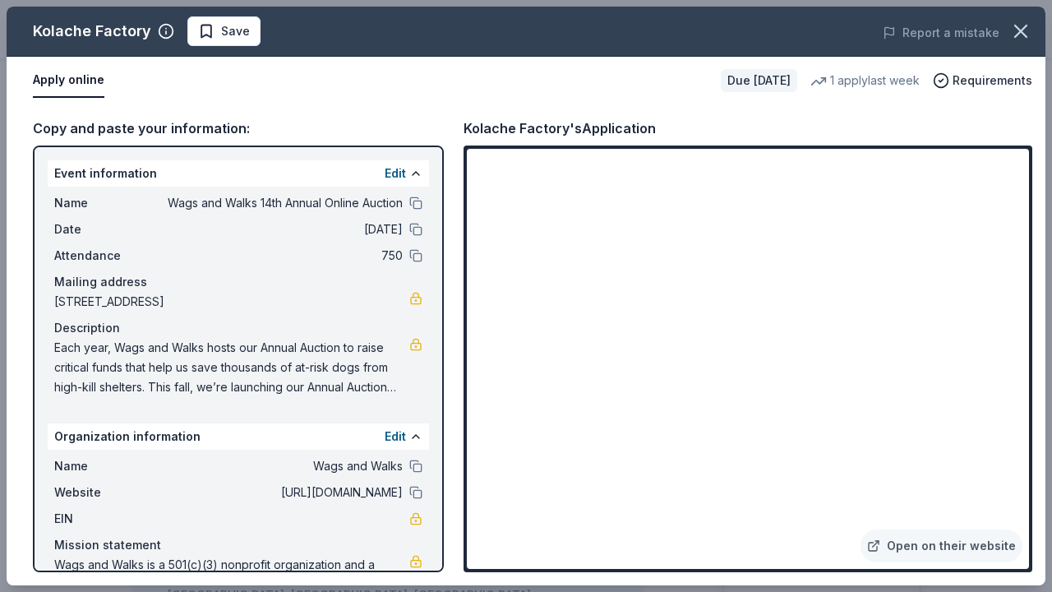
scroll to position [347, 0]
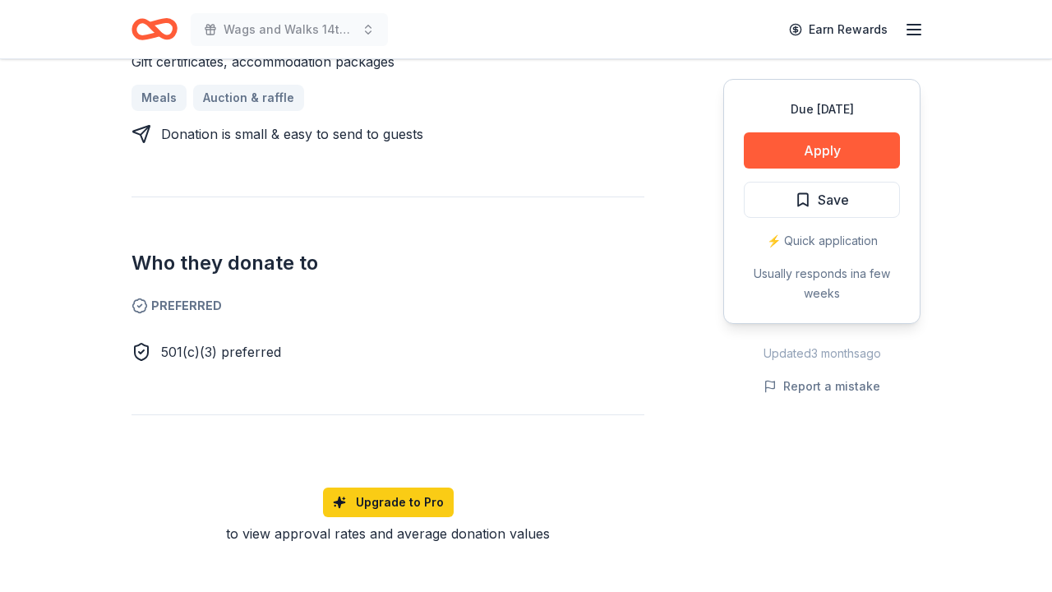
scroll to position [752, 0]
click at [766, 131] on div "Due in 17 days Apply Save ⚡️ Quick application Usually responds in a few weeks" at bounding box center [821, 201] width 197 height 245
click at [775, 145] on button "Apply" at bounding box center [822, 150] width 156 height 36
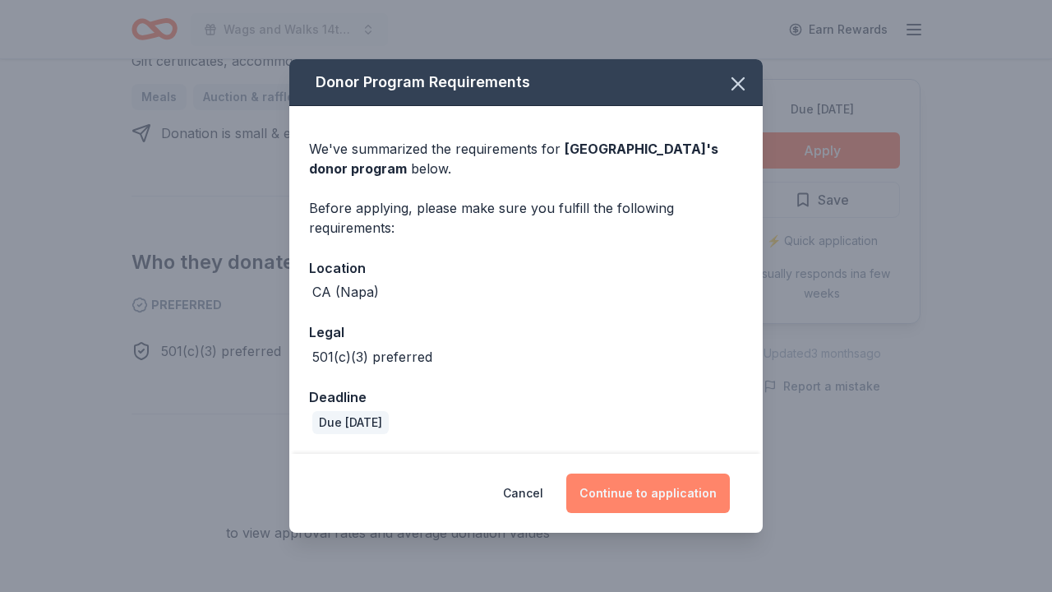
click at [682, 490] on button "Continue to application" at bounding box center [647, 492] width 163 height 39
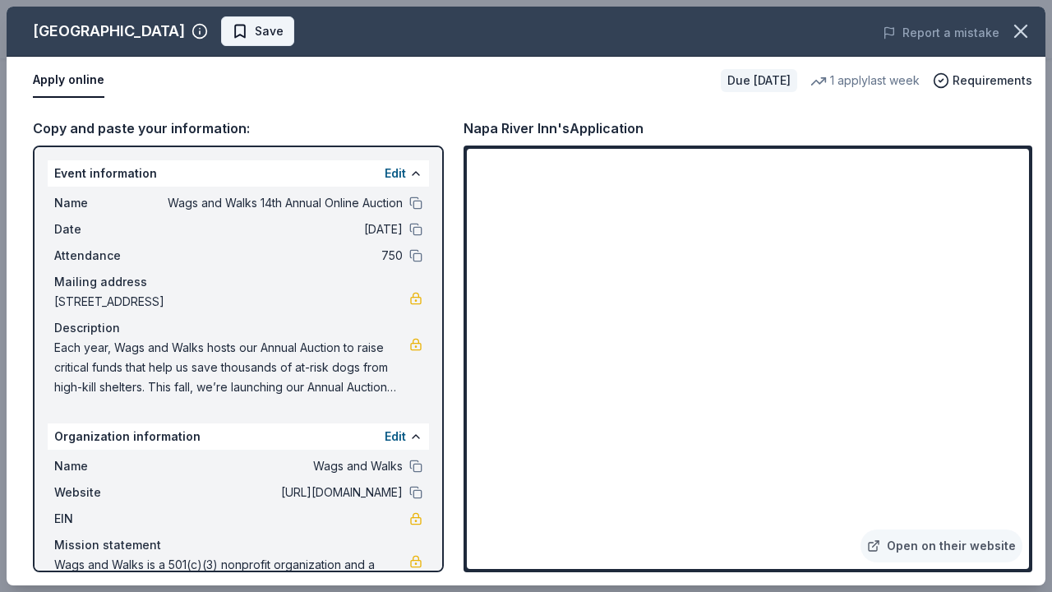
click at [255, 35] on span "Save" at bounding box center [269, 31] width 29 height 20
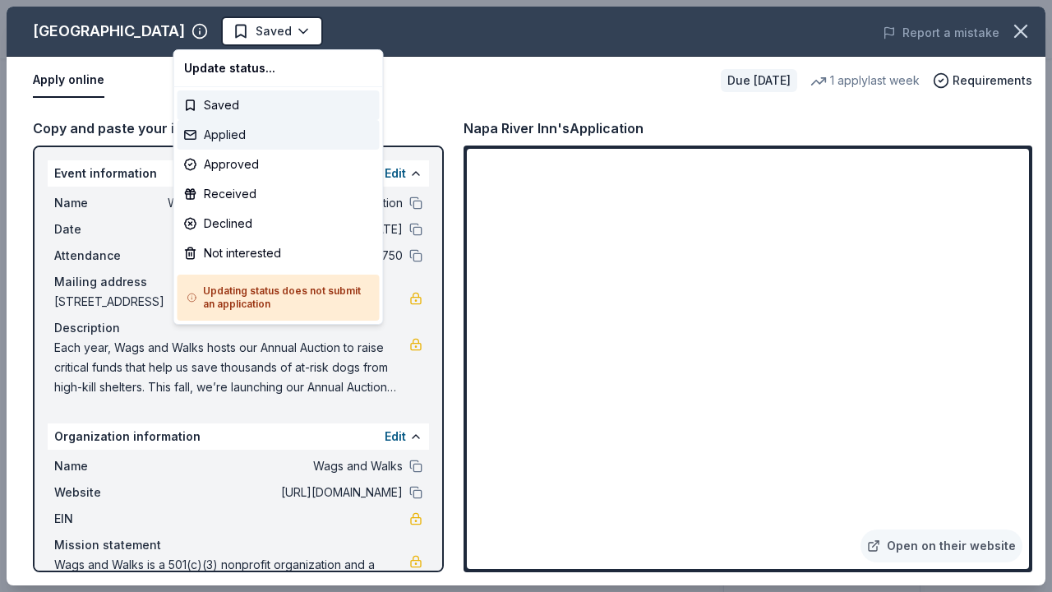
click at [240, 136] on div "Applied" at bounding box center [278, 135] width 202 height 30
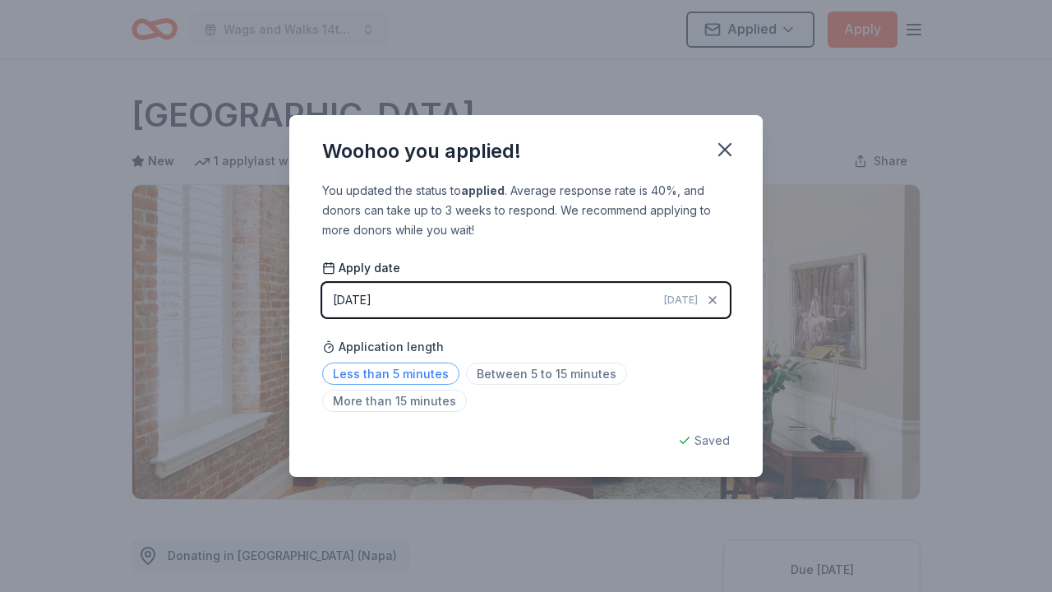
click at [413, 368] on span "Less than 5 minutes" at bounding box center [390, 373] width 137 height 22
click at [733, 146] on icon "button" at bounding box center [724, 149] width 23 height 23
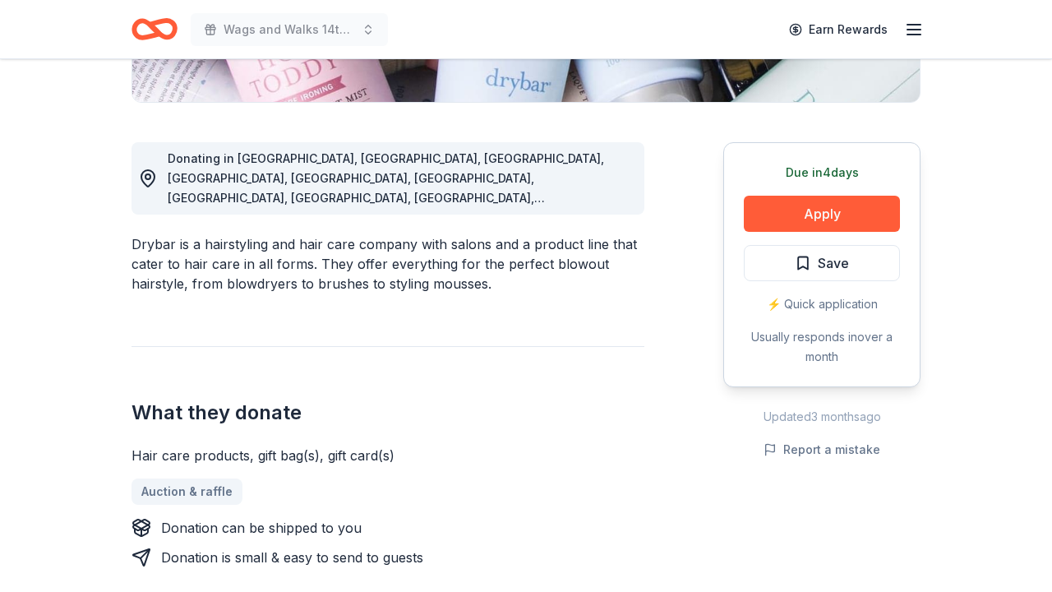
scroll to position [401, 0]
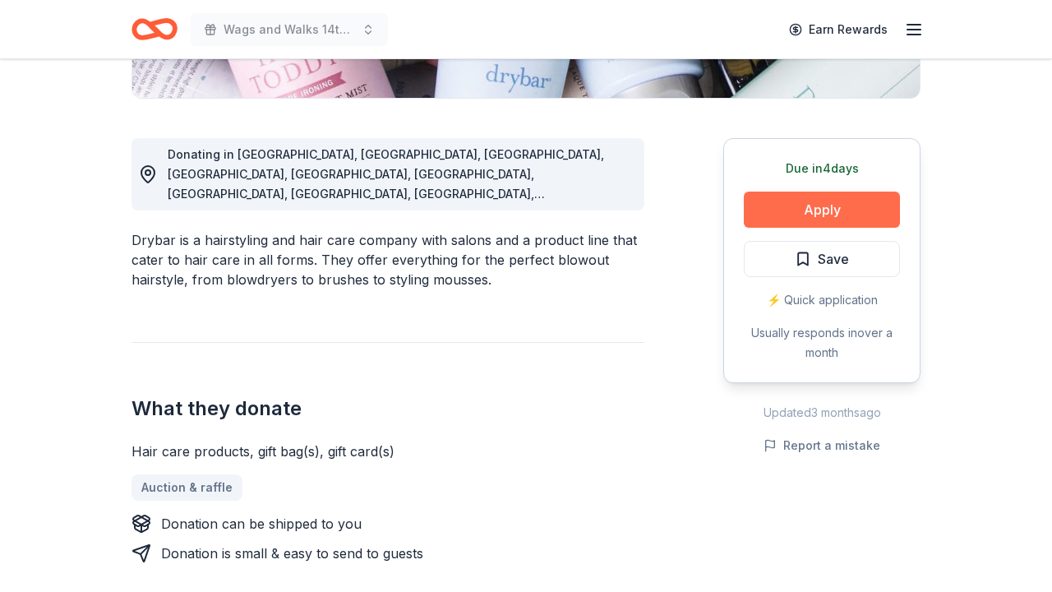
click at [827, 206] on button "Apply" at bounding box center [822, 209] width 156 height 36
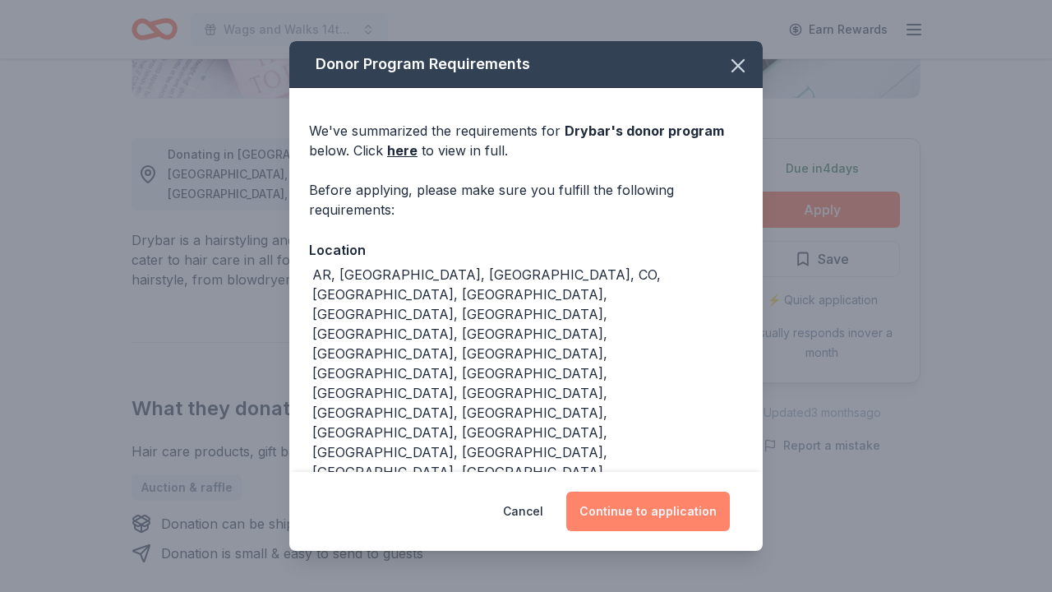
click at [672, 500] on button "Continue to application" at bounding box center [647, 510] width 163 height 39
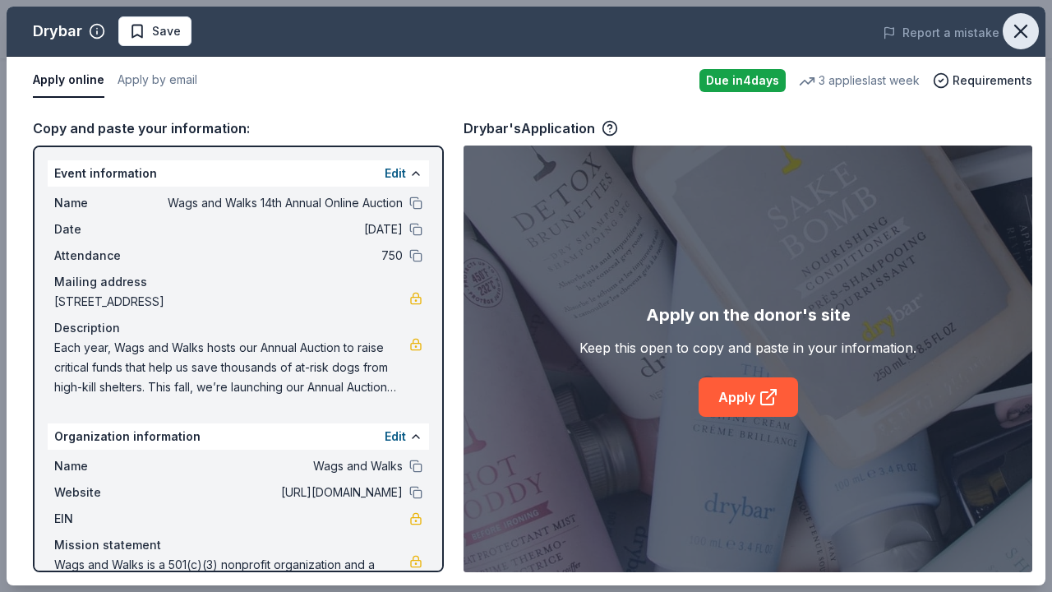
click at [1029, 27] on icon "button" at bounding box center [1020, 31] width 23 height 23
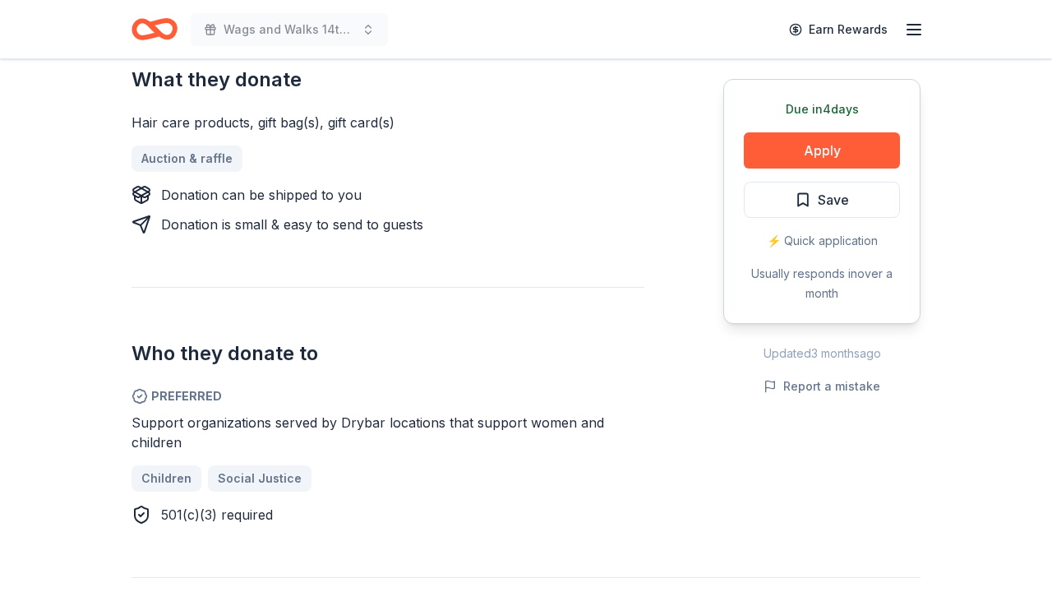
scroll to position [731, 0]
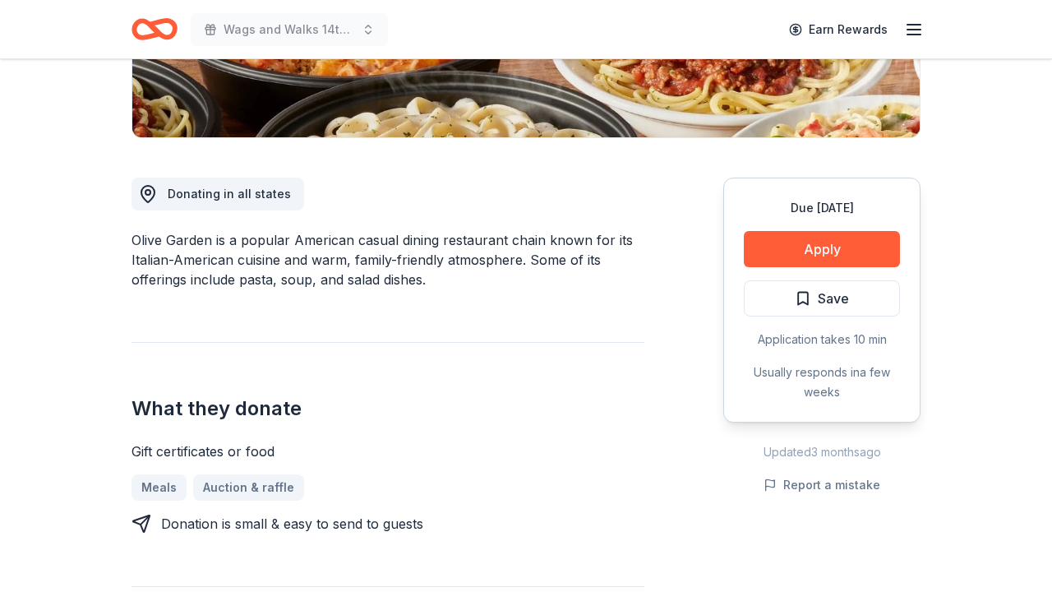
scroll to position [380, 0]
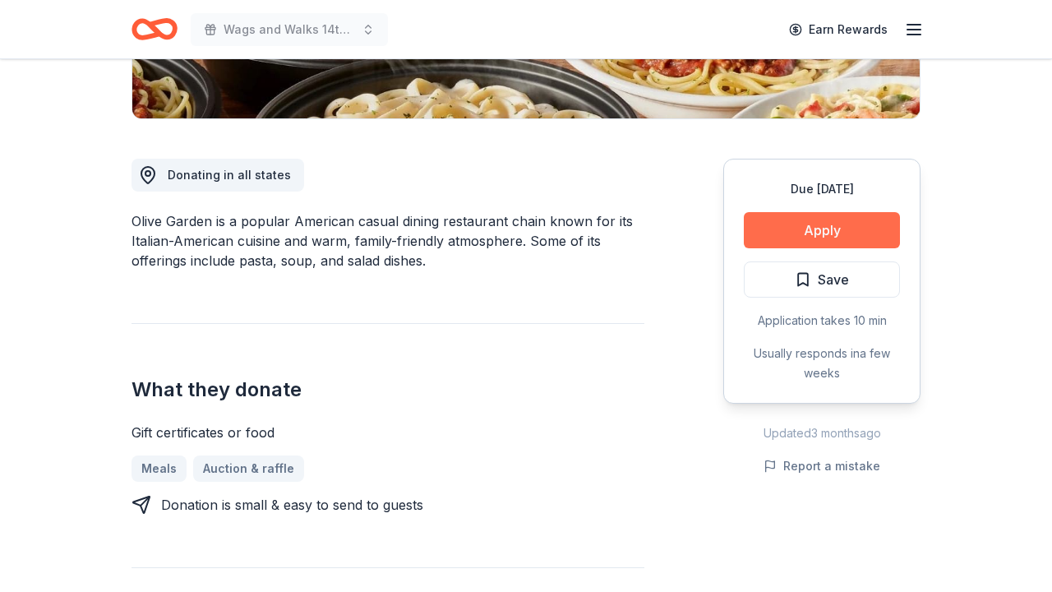
click at [806, 230] on button "Apply" at bounding box center [822, 230] width 156 height 36
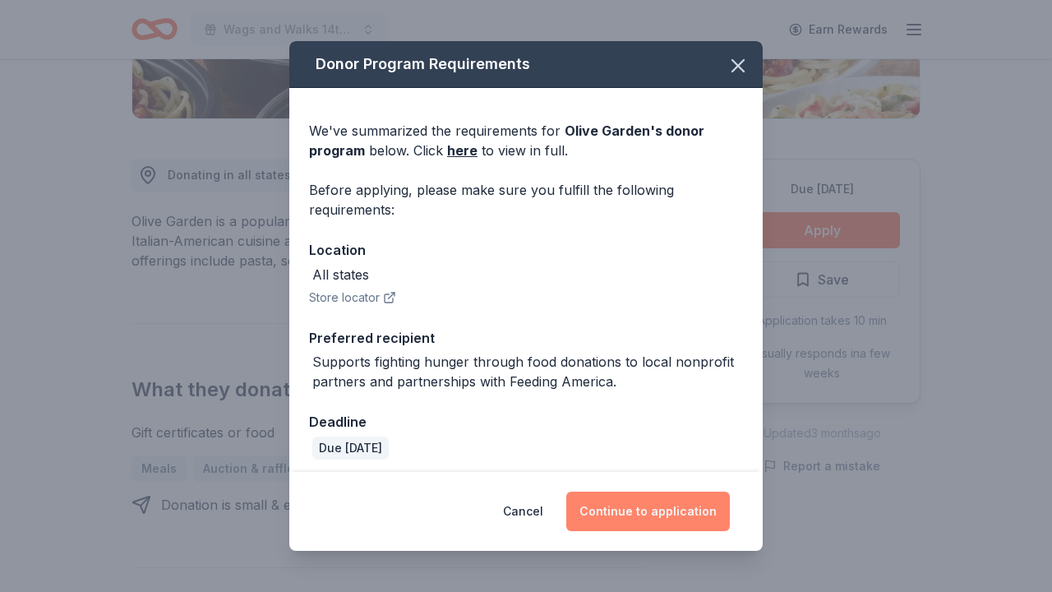
click at [631, 509] on button "Continue to application" at bounding box center [647, 510] width 163 height 39
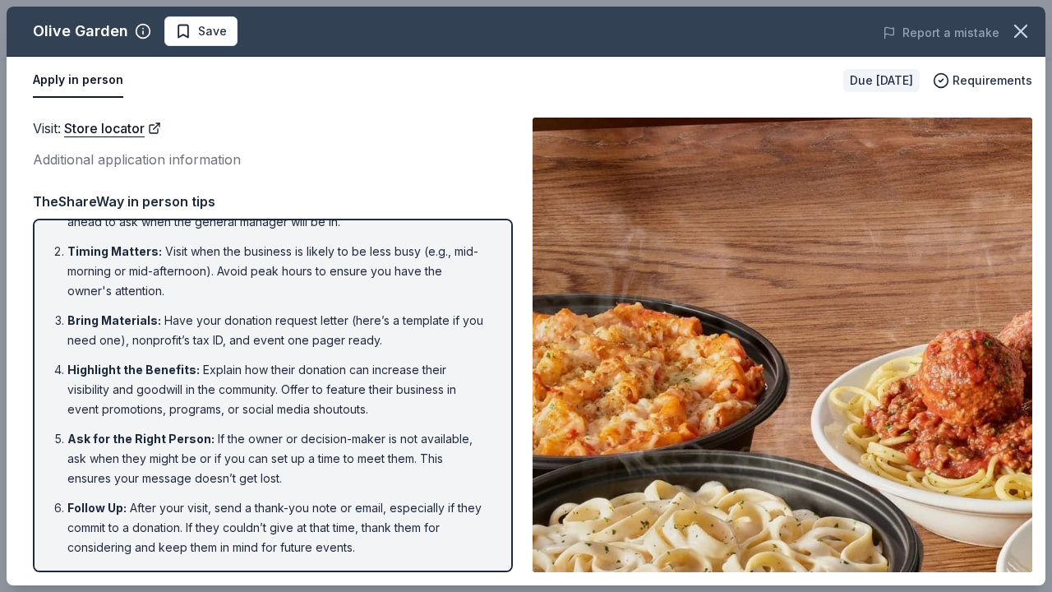
scroll to position [40, 0]
click at [1016, 30] on icon "button" at bounding box center [1020, 31] width 23 height 23
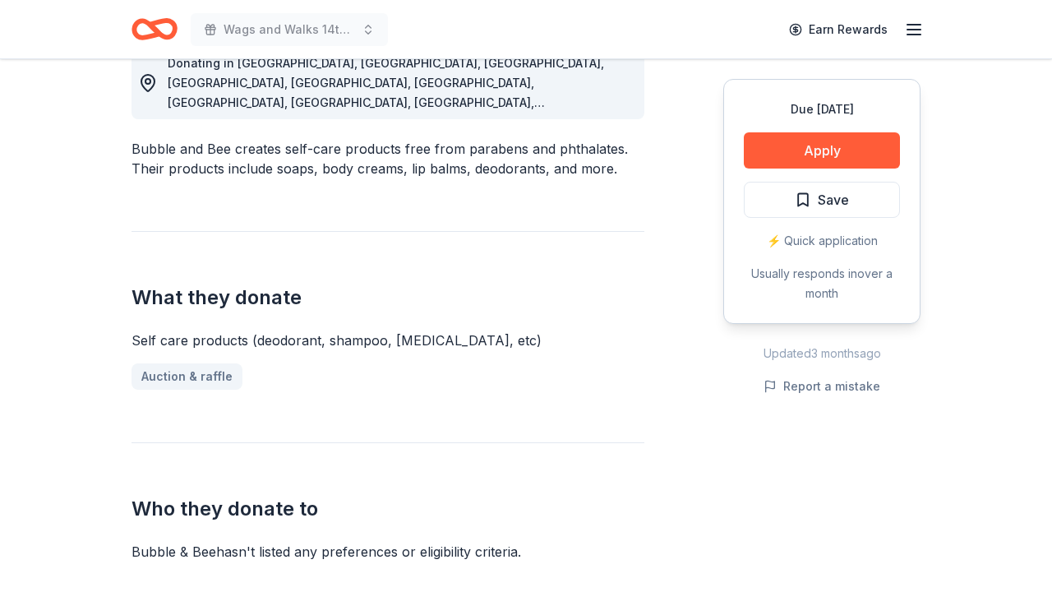
scroll to position [494, 0]
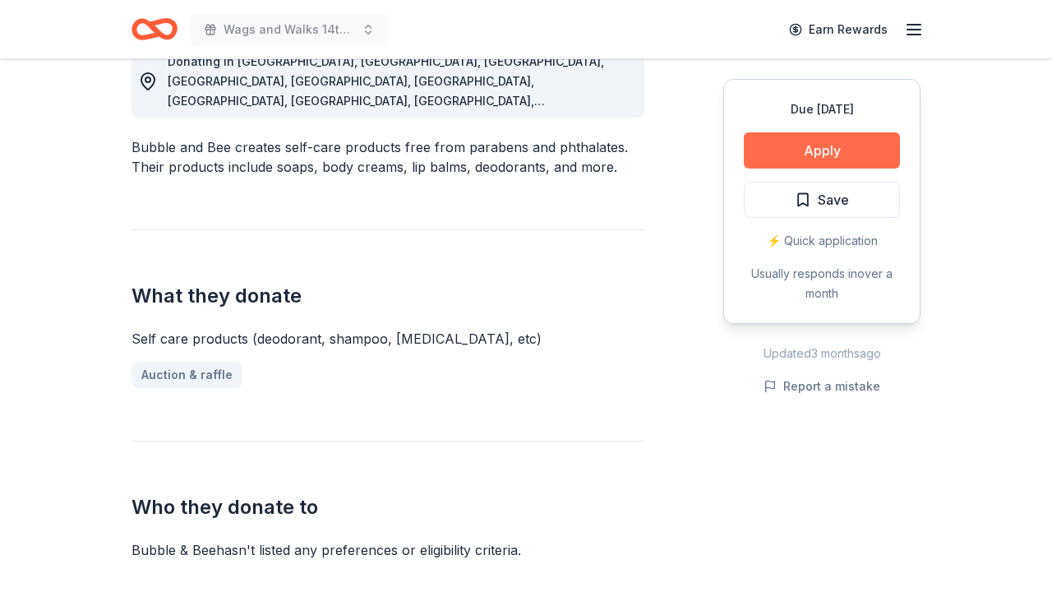
click at [795, 148] on button "Apply" at bounding box center [822, 150] width 156 height 36
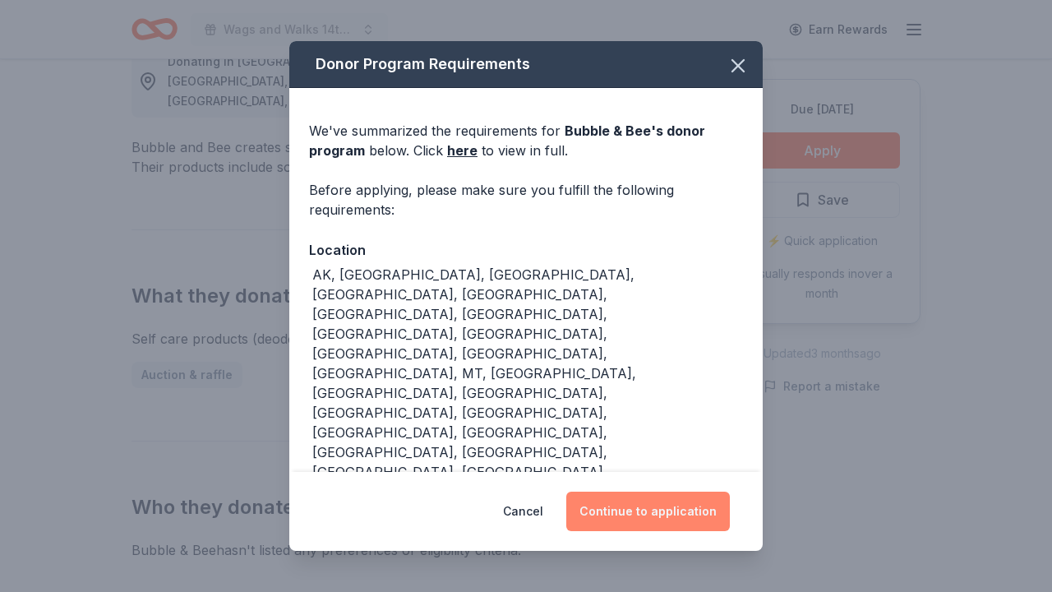
click at [659, 491] on button "Continue to application" at bounding box center [647, 510] width 163 height 39
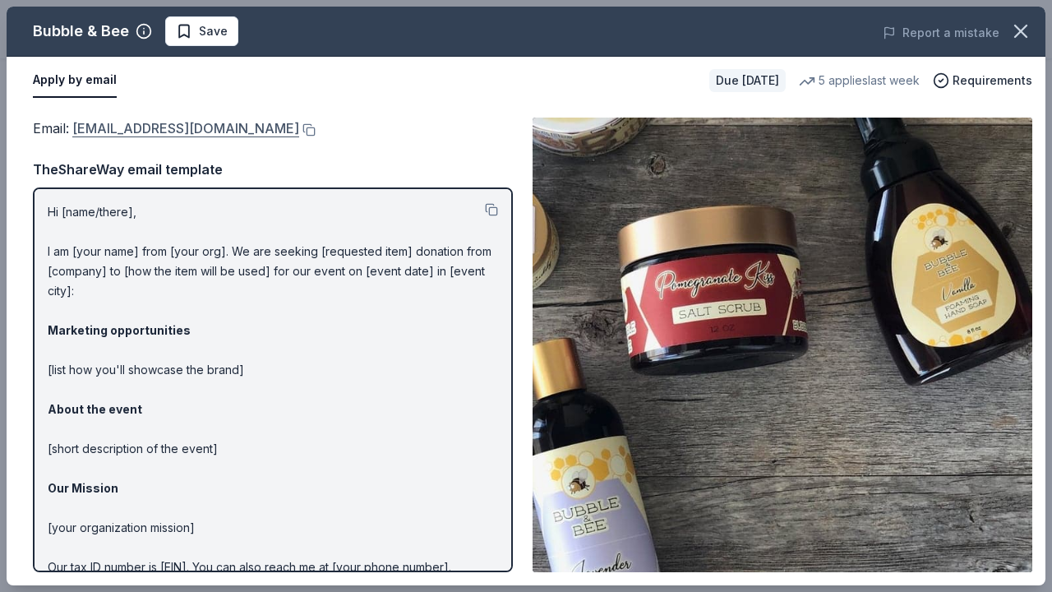
drag, startPoint x: 71, startPoint y: 128, endPoint x: 226, endPoint y: 128, distance: 154.5
click at [226, 128] on span "Email : info@bubbleandbee.com" at bounding box center [166, 128] width 266 height 16
click at [299, 131] on button at bounding box center [307, 129] width 16 height 13
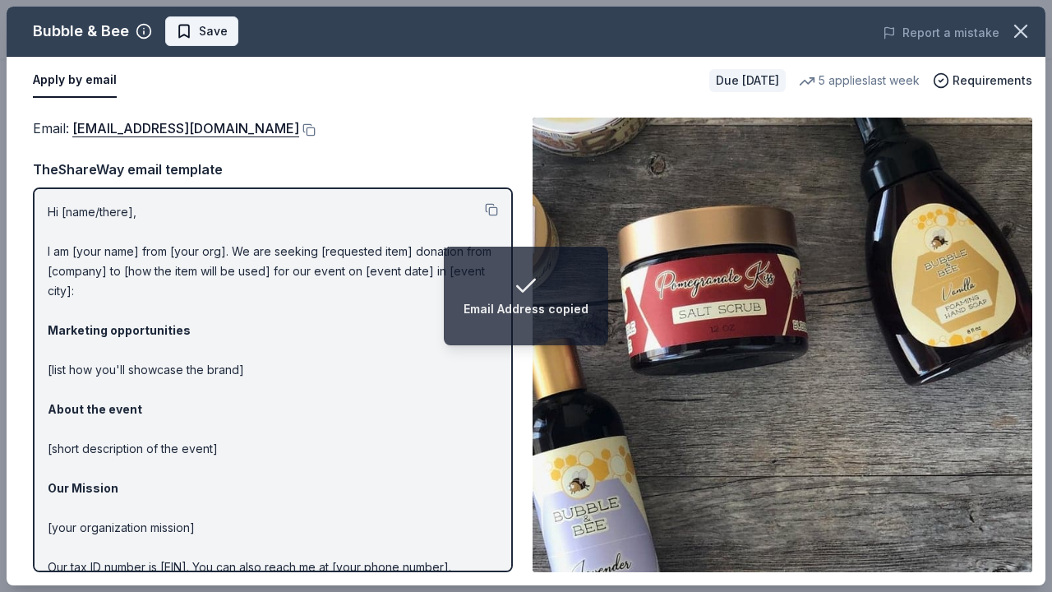
click at [219, 35] on span "Save" at bounding box center [213, 31] width 29 height 20
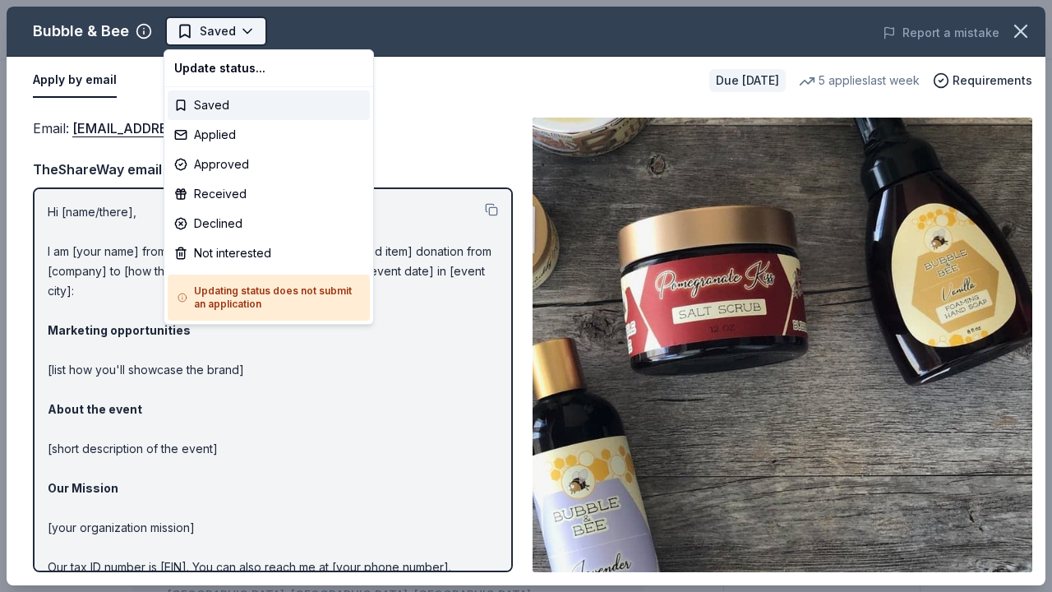
click at [222, 35] on body "Wags and Walks 14th Annual Online Auction Earn Rewards Due in 16 days Share Bub…" at bounding box center [526, 296] width 1052 height 592
click at [227, 136] on div "Applied" at bounding box center [269, 135] width 202 height 30
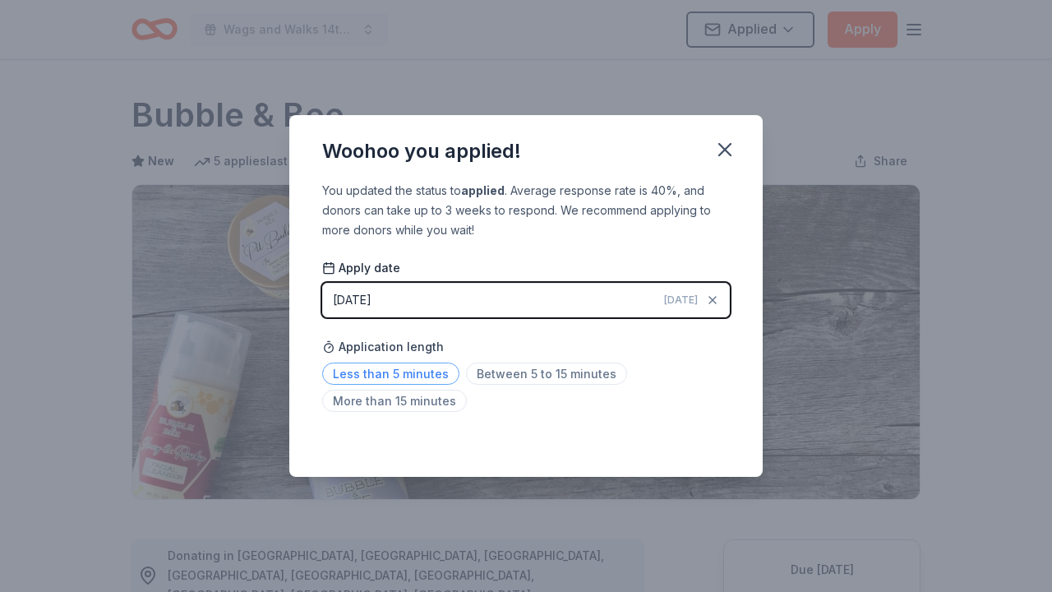
click at [418, 367] on span "Less than 5 minutes" at bounding box center [390, 373] width 137 height 22
click at [713, 161] on button "button" at bounding box center [725, 149] width 36 height 36
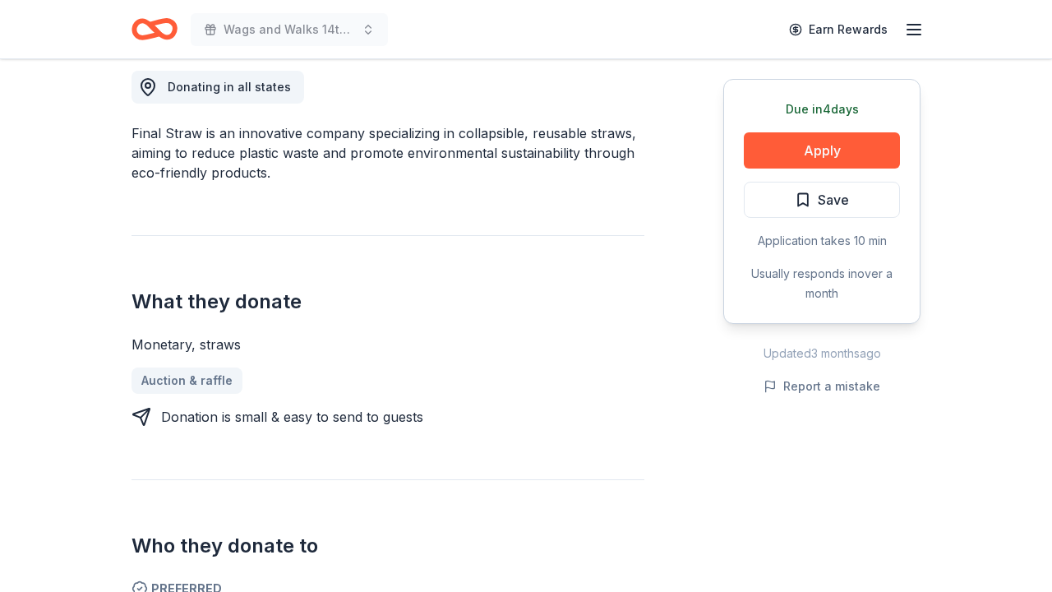
scroll to position [467, 0]
click at [779, 155] on button "Apply" at bounding box center [822, 150] width 156 height 36
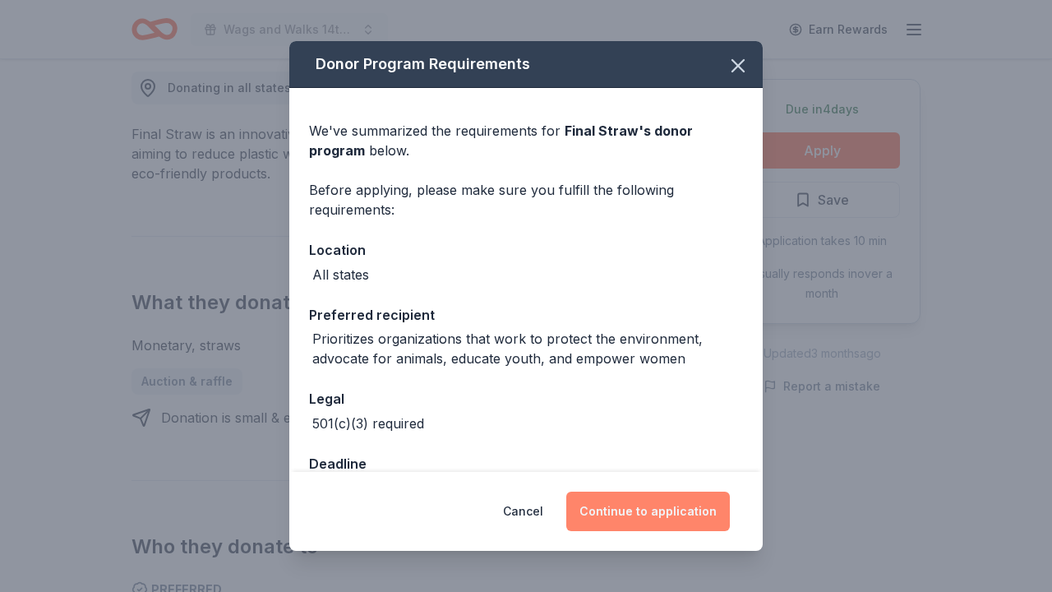
click at [625, 520] on button "Continue to application" at bounding box center [647, 510] width 163 height 39
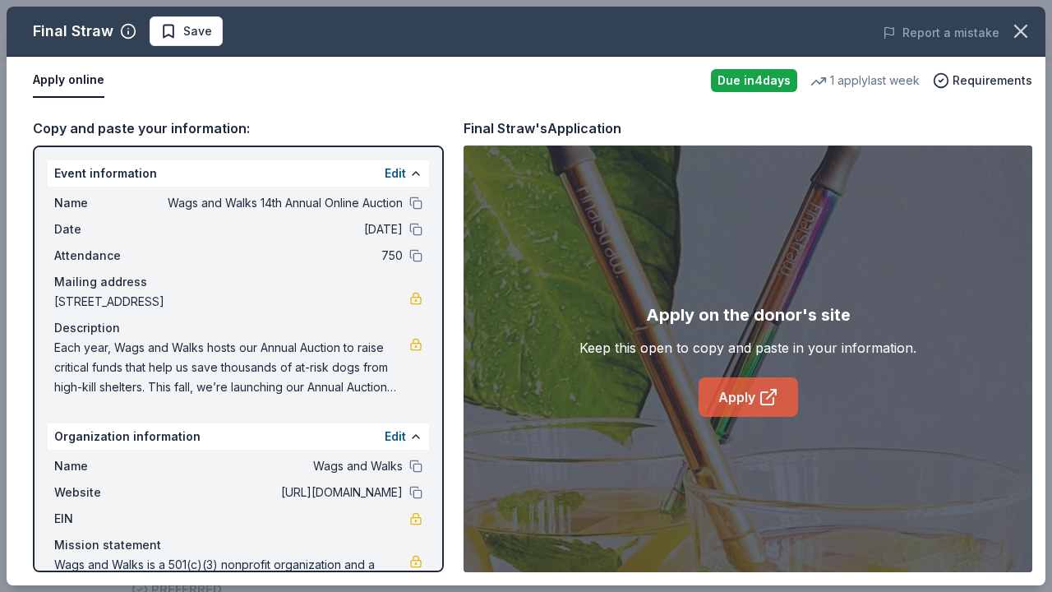
click at [733, 399] on link "Apply" at bounding box center [747, 396] width 99 height 39
click at [205, 31] on span "Save" at bounding box center [197, 31] width 29 height 20
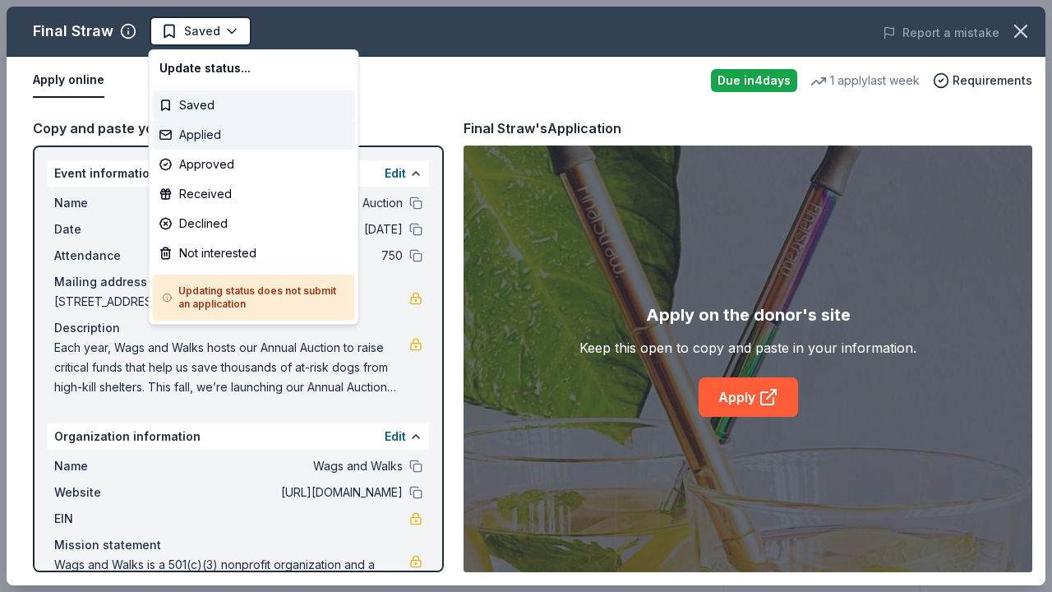
click at [224, 134] on div "Applied" at bounding box center [254, 135] width 202 height 30
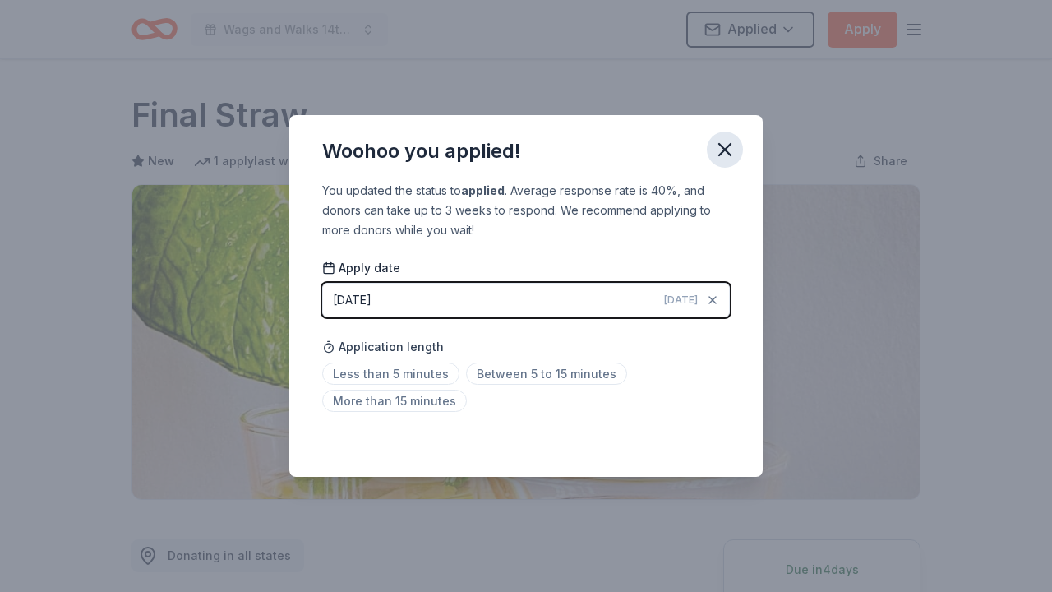
click at [718, 142] on icon "button" at bounding box center [724, 149] width 23 height 23
